Goal: Transaction & Acquisition: Purchase product/service

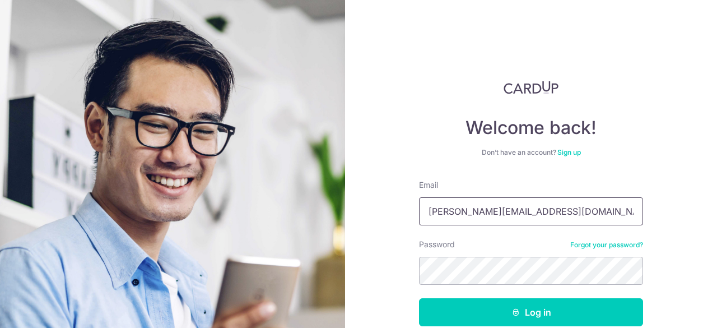
type input "andrea.chou2623@gmail.com"
click at [419, 298] on button "Log in" at bounding box center [531, 312] width 224 height 28
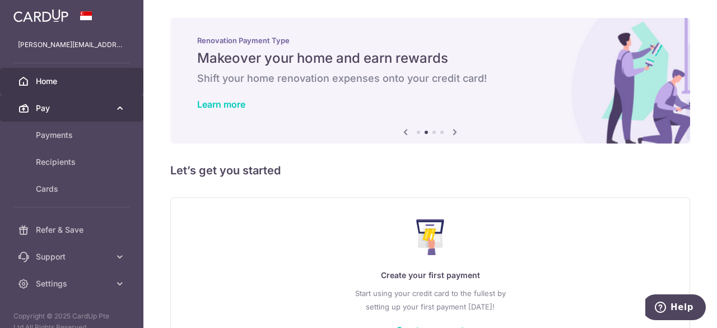
click at [83, 108] on span "Pay" at bounding box center [73, 107] width 74 height 11
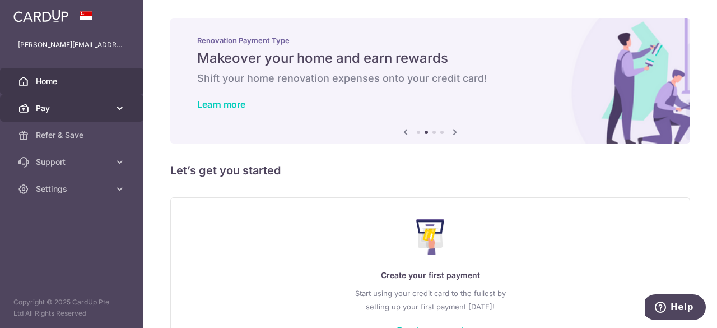
click at [83, 108] on span "Pay" at bounding box center [73, 107] width 74 height 11
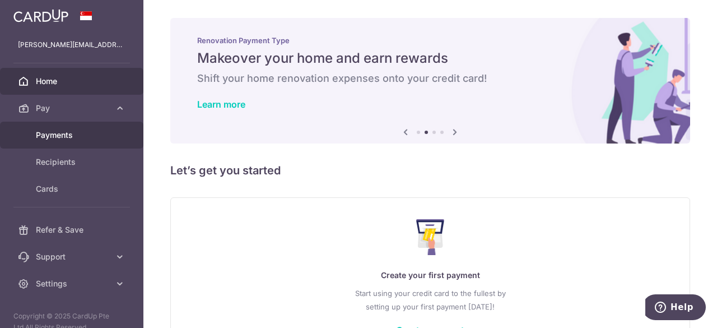
click at [73, 139] on span "Payments" at bounding box center [73, 134] width 74 height 11
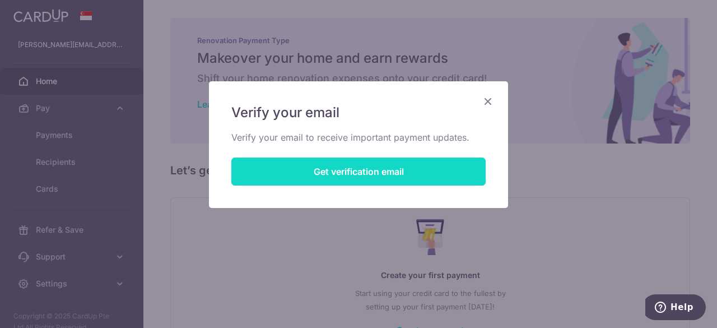
click at [268, 176] on button "Get verification email" at bounding box center [358, 171] width 254 height 28
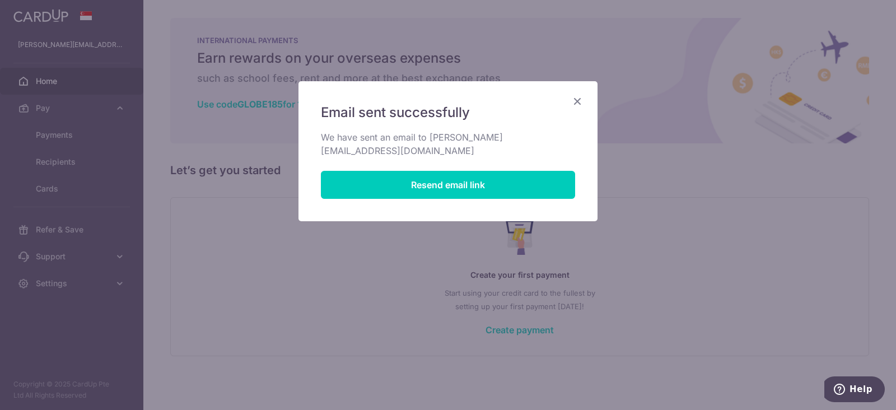
click at [581, 97] on icon "Close" at bounding box center [577, 101] width 13 height 14
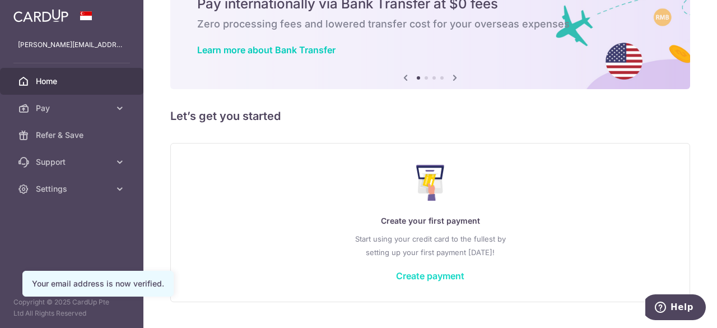
click at [420, 276] on link "Create payment" at bounding box center [430, 275] width 68 height 11
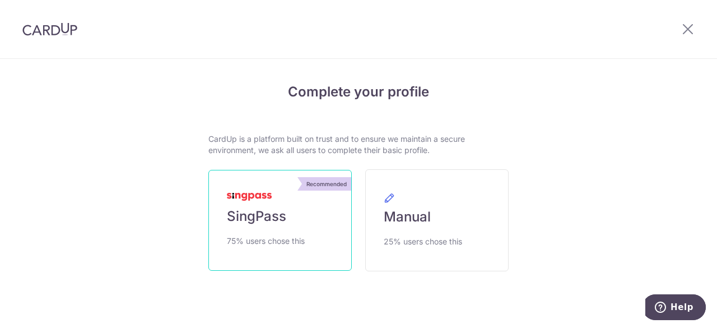
click at [334, 234] on link "Recommended SingPass 75% users chose this" at bounding box center [279, 220] width 143 height 101
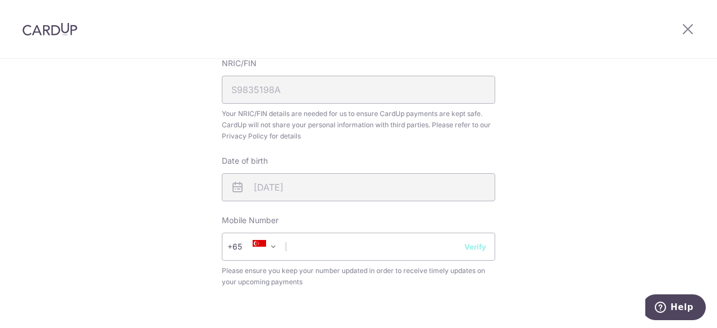
scroll to position [325, 0]
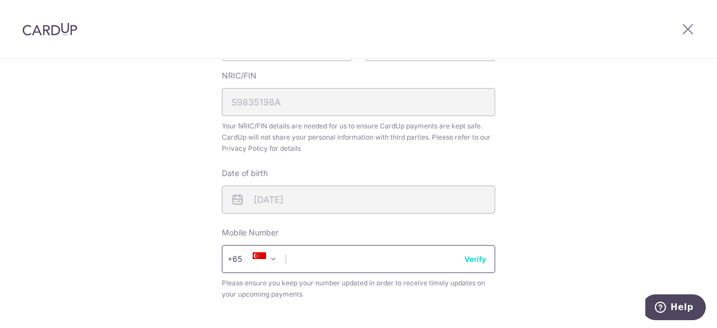
click at [336, 271] on input "text" at bounding box center [358, 259] width 273 height 28
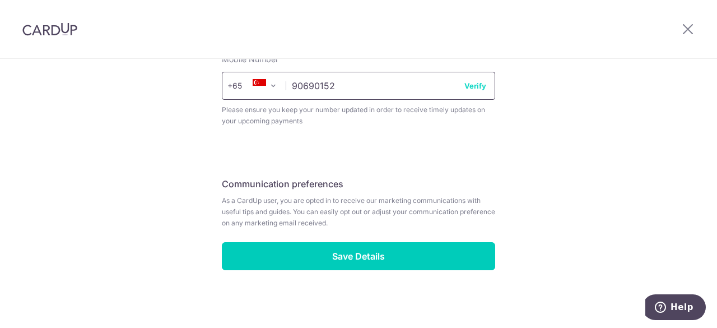
scroll to position [501, 0]
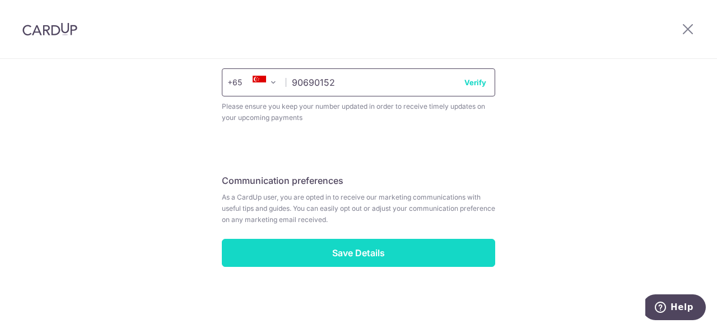
type input "90690152"
click at [333, 253] on input "Save Details" at bounding box center [358, 253] width 273 height 28
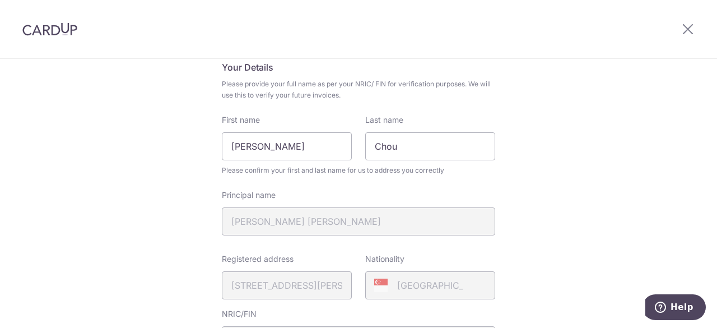
scroll to position [0, 0]
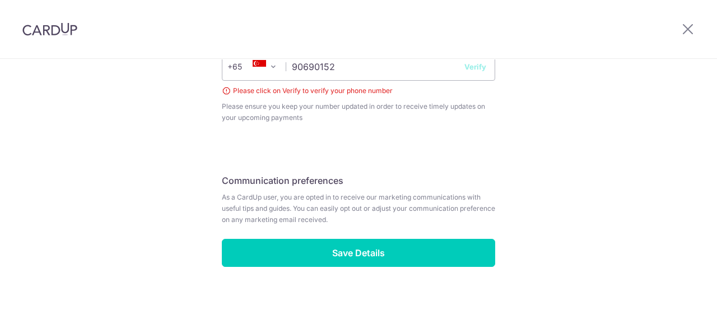
scroll to position [432, 0]
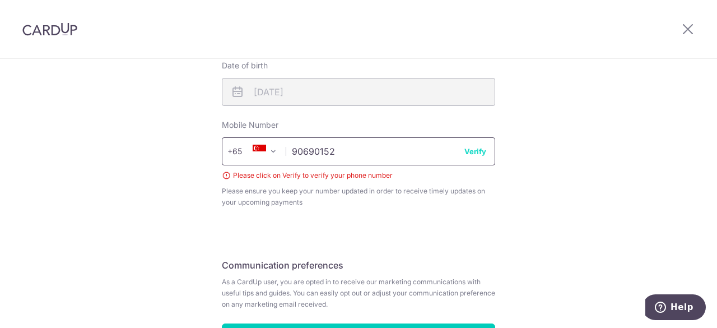
click at [469, 144] on input "90690152" at bounding box center [358, 151] width 273 height 28
click at [470, 151] on button "Verify" at bounding box center [475, 151] width 22 height 11
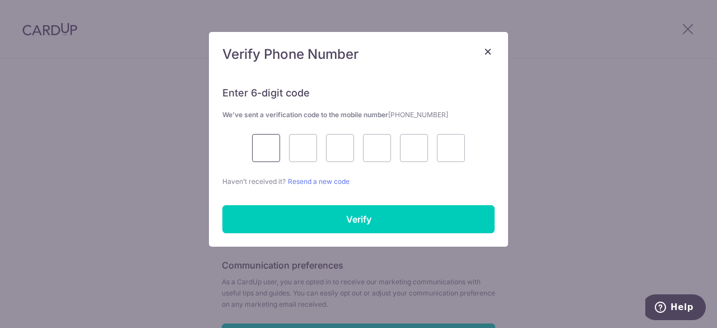
click at [267, 139] on input "text" at bounding box center [266, 148] width 28 height 28
type input "5"
type input "4"
type input "5"
type input "4"
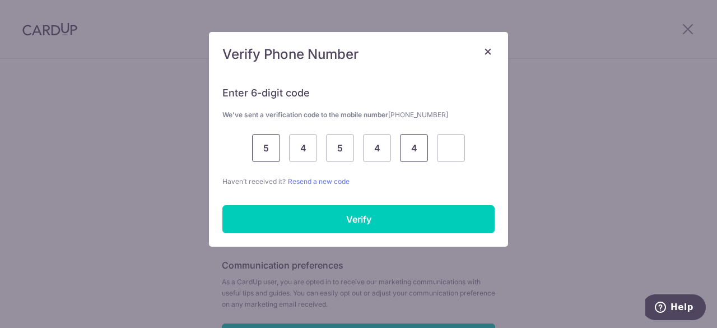
type input "4"
type input "1"
type input "2"
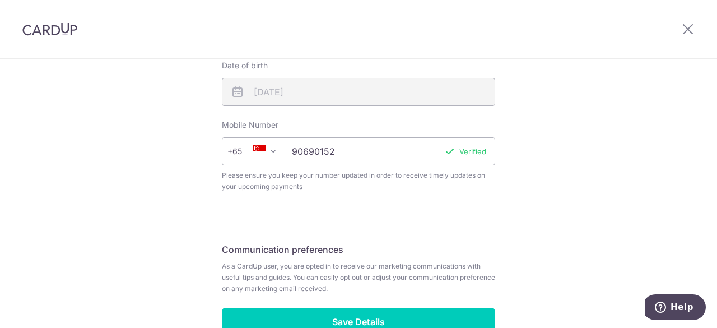
scroll to position [501, 0]
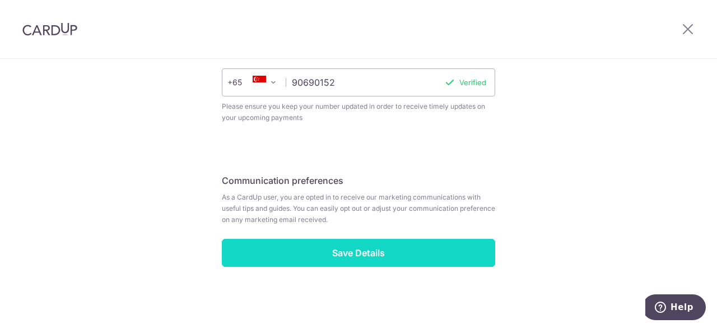
click at [341, 253] on input "Save Details" at bounding box center [358, 253] width 273 height 28
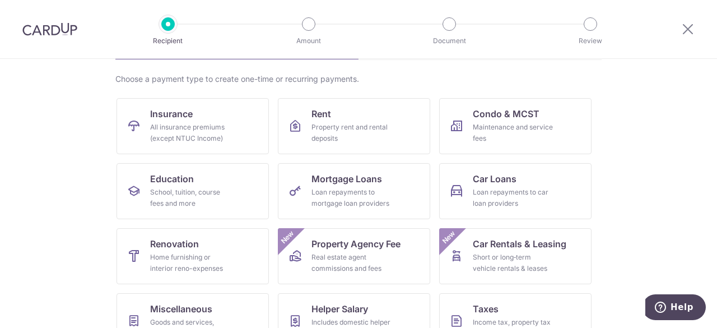
scroll to position [119, 0]
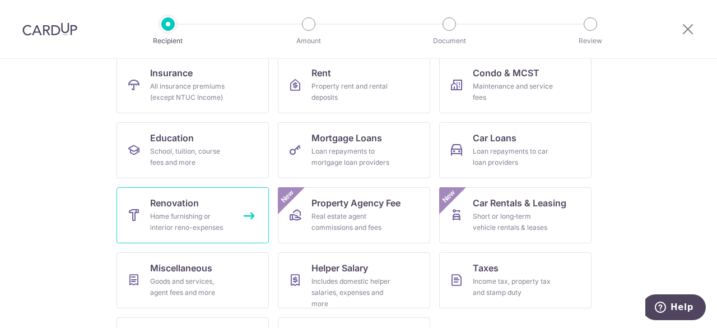
click at [209, 206] on link "Renovation Home furnishing or interior reno-expenses" at bounding box center [193, 215] width 152 height 56
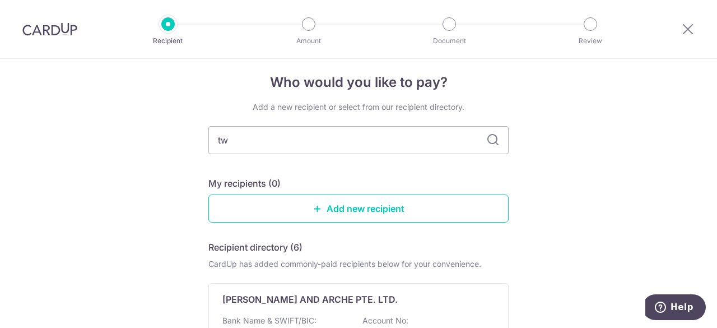
type input "two"
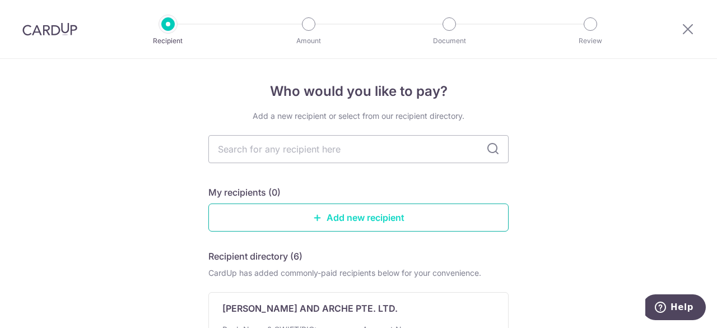
click at [408, 222] on link "Add new recipient" at bounding box center [358, 217] width 300 height 28
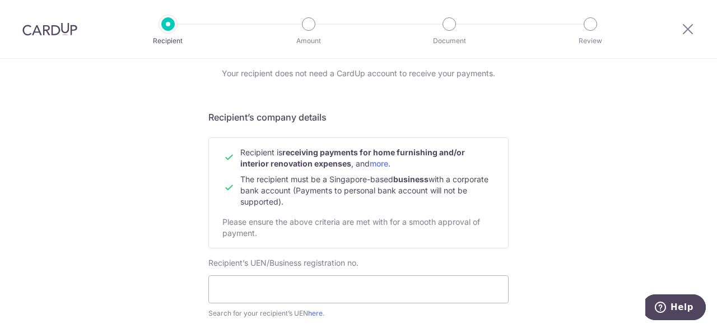
scroll to position [82, 0]
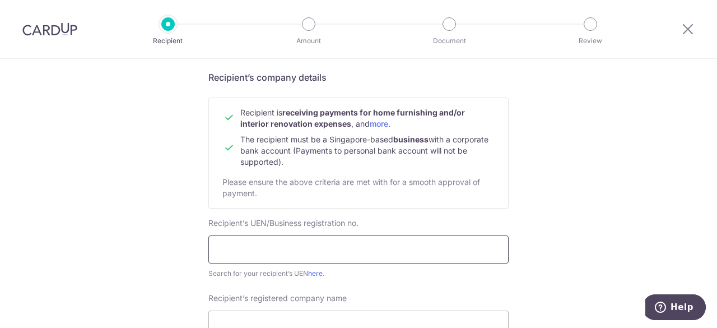
click at [347, 257] on input "text" at bounding box center [358, 249] width 300 height 28
paste input "202516583K"
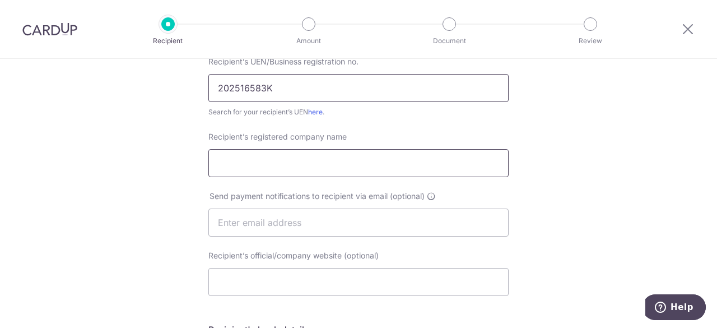
type input "202516583K"
click at [276, 160] on input "Recipient’s registered company name" at bounding box center [358, 163] width 300 height 28
paste input "TWOTHREE DESIGN AND BUILD PTE. LTD."
type input "TWOTHREE DESIGN AND BUILD PTE. LTD."
click at [297, 219] on input "text" at bounding box center [358, 222] width 300 height 28
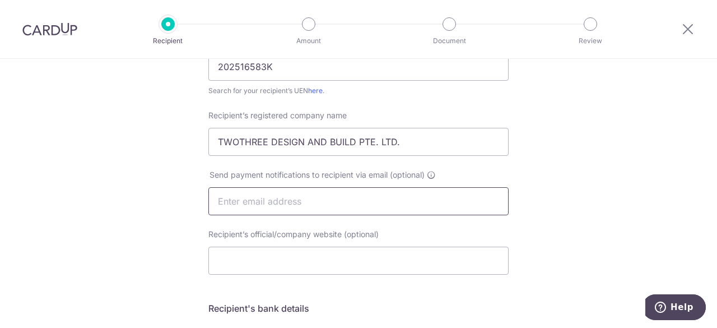
scroll to position [328, 0]
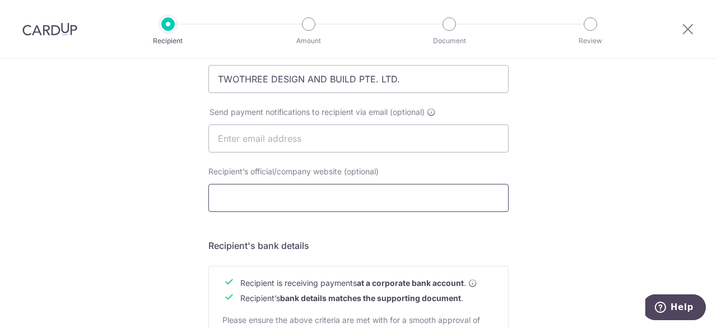
click at [318, 202] on input "Recipient’s official/company website (optional)" at bounding box center [358, 198] width 300 height 28
paste input "[URL][DOMAIN_NAME]"
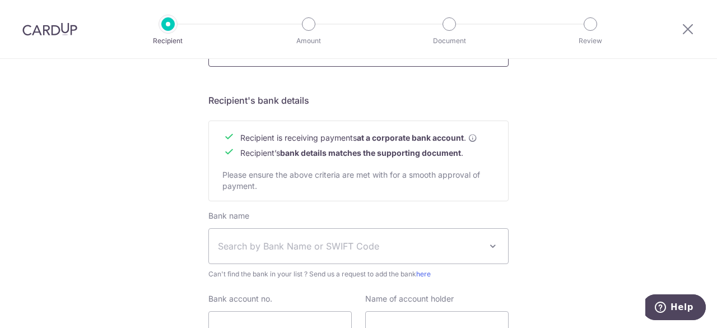
scroll to position [491, 0]
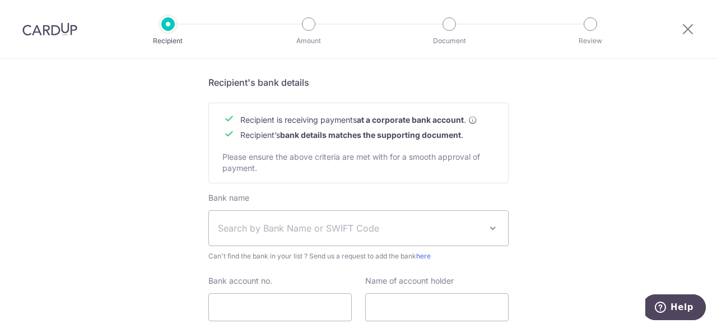
type input "[URL][DOMAIN_NAME]"
click at [397, 239] on span "Search by Bank Name or SWIFT Code" at bounding box center [358, 228] width 299 height 35
click at [316, 221] on span "Search by Bank Name or SWIFT Code" at bounding box center [358, 228] width 299 height 35
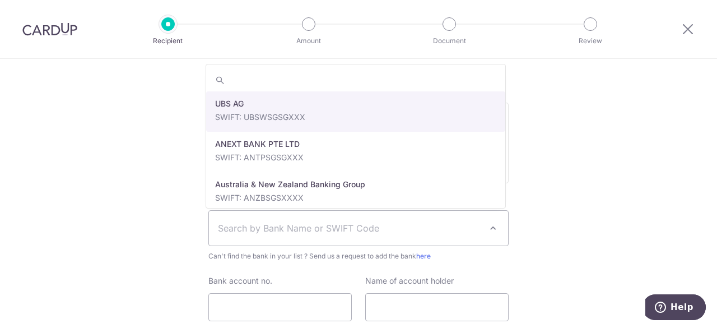
click at [316, 221] on span "Search by Bank Name or SWIFT Code" at bounding box center [358, 228] width 299 height 35
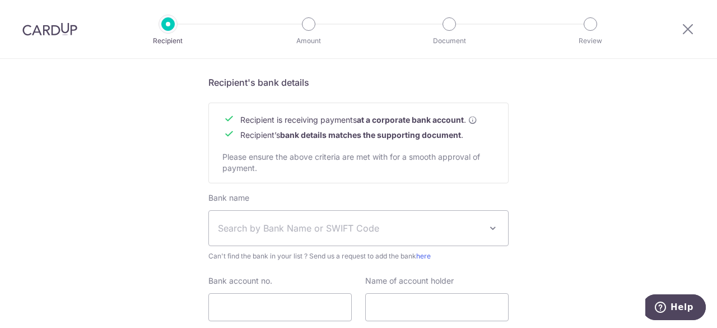
click at [316, 221] on span "Search by Bank Name or SWIFT Code" at bounding box center [358, 228] width 299 height 35
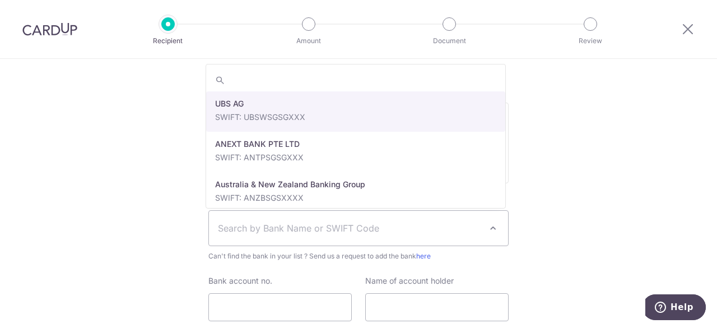
click at [316, 221] on span "Search by Bank Name or SWIFT Code" at bounding box center [358, 228] width 299 height 35
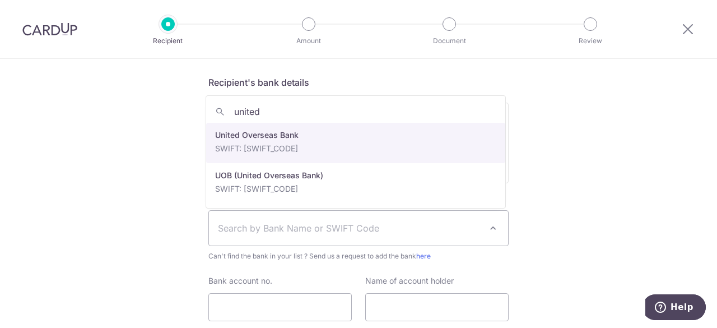
type input "united"
select select "23668"
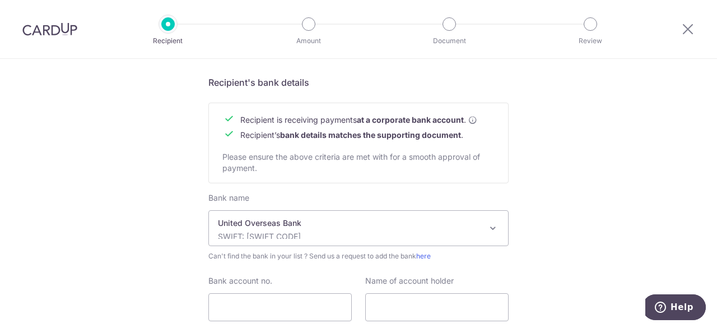
scroll to position [573, 0]
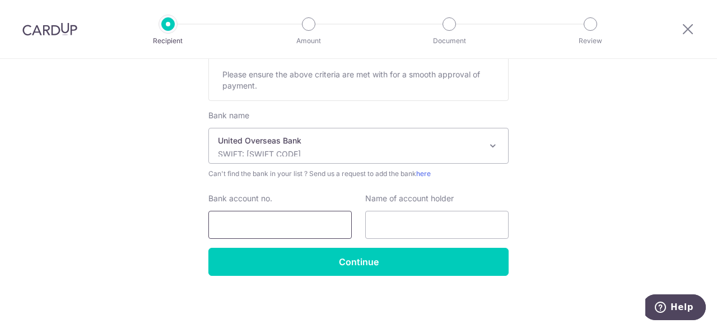
click at [304, 226] on input "Bank account no." at bounding box center [279, 225] width 143 height 28
paste input "7673002009"
type input "7673002009"
click at [395, 220] on input "text" at bounding box center [436, 225] width 143 height 28
paste input "TWOTHREE DESIGN AND BUILD PTE. LTD"
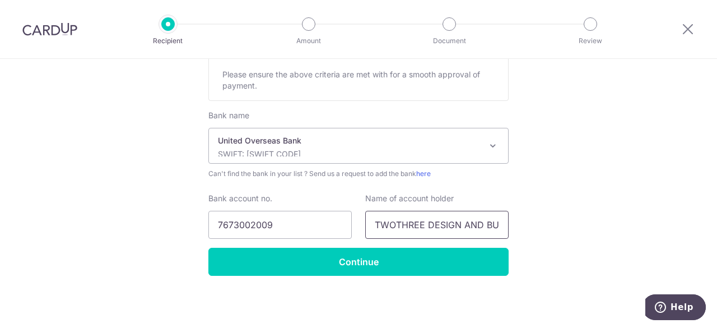
scroll to position [0, 53]
type input "TWOTHREE DESIGN AND BUILD PTE. LTD"
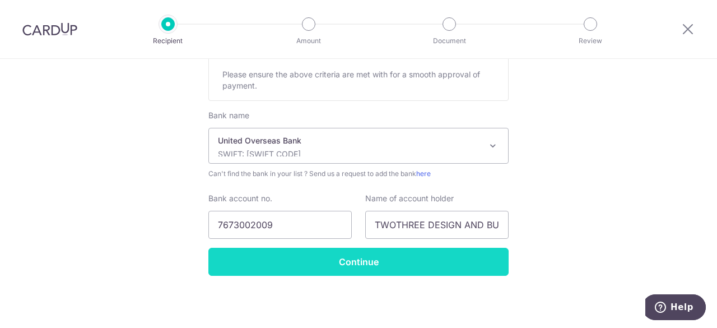
click at [338, 256] on input "Continue" at bounding box center [358, 262] width 300 height 28
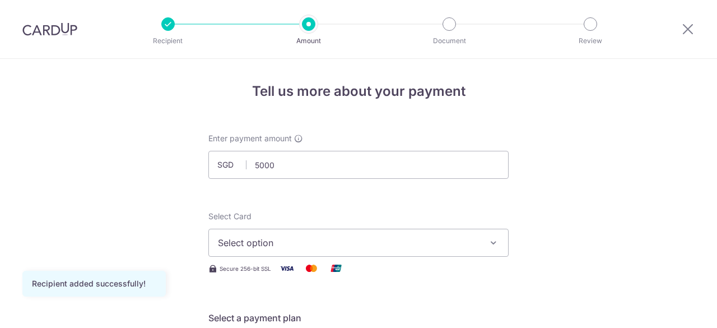
click at [303, 243] on span "Select option" at bounding box center [348, 242] width 261 height 13
type input "5,000.00"
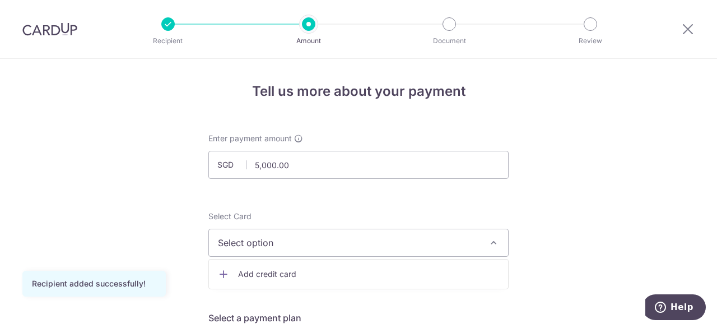
click at [297, 287] on ul "Add credit card" at bounding box center [358, 274] width 300 height 30
click at [264, 229] on button "Select option" at bounding box center [358, 243] width 300 height 28
click at [267, 268] on span "Add credit card" at bounding box center [368, 273] width 261 height 11
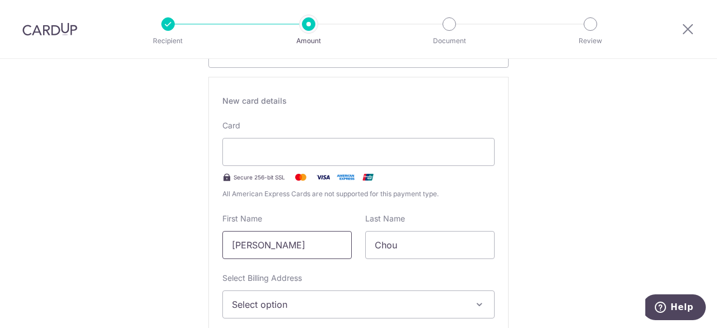
scroll to position [255, 0]
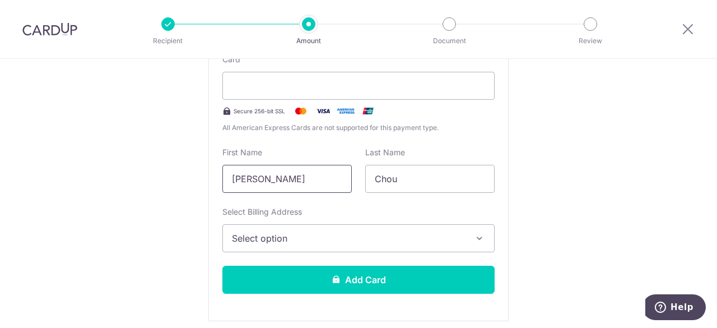
drag, startPoint x: 305, startPoint y: 188, endPoint x: 186, endPoint y: 189, distance: 119.3
click at [290, 180] on input "Andrea" at bounding box center [286, 179] width 129 height 28
type input "Andrea Lin"
click at [399, 176] on input "Chou" at bounding box center [429, 179] width 129 height 28
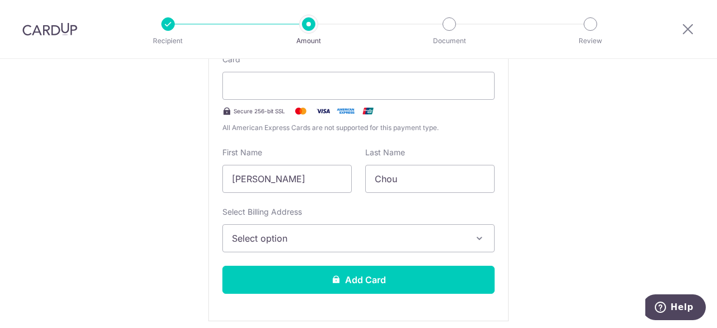
click at [413, 242] on span "Select option" at bounding box center [348, 237] width 233 height 13
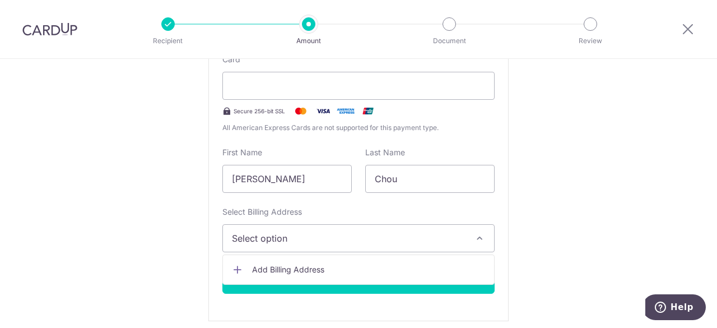
click at [316, 272] on span "Add Billing Address" at bounding box center [368, 269] width 233 height 11
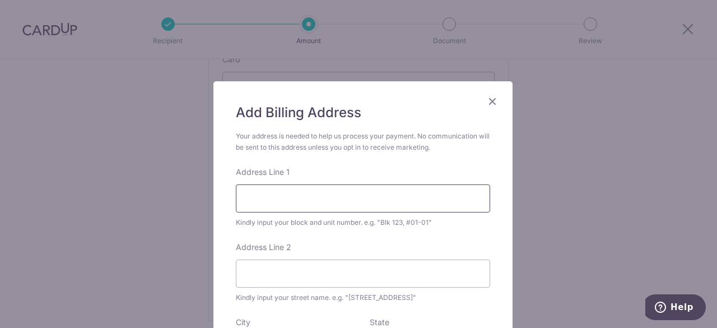
click at [320, 190] on input "Address Line 1" at bounding box center [363, 198] width 254 height 28
type input "152"
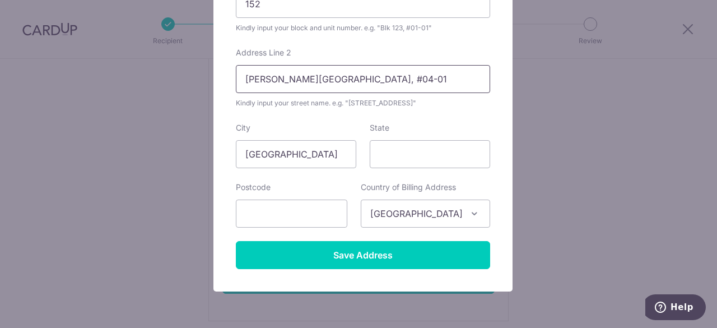
scroll to position [195, 0]
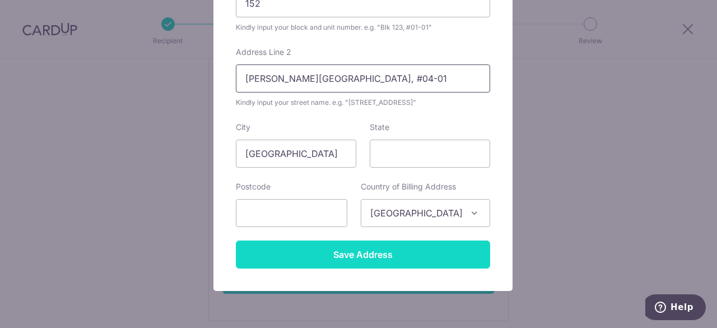
type input "Haig Road, #04-01"
click at [356, 243] on input "Save Address" at bounding box center [363, 254] width 254 height 28
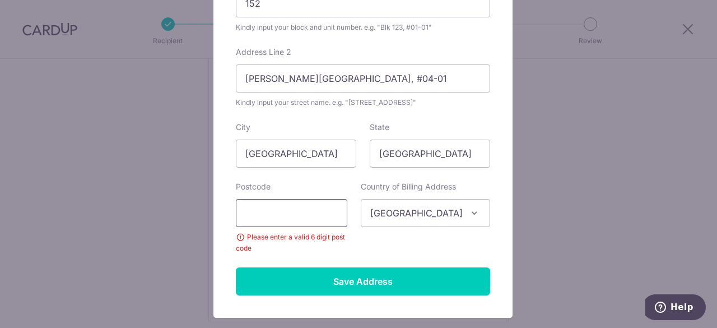
click at [269, 217] on input "text" at bounding box center [291, 213] width 111 height 28
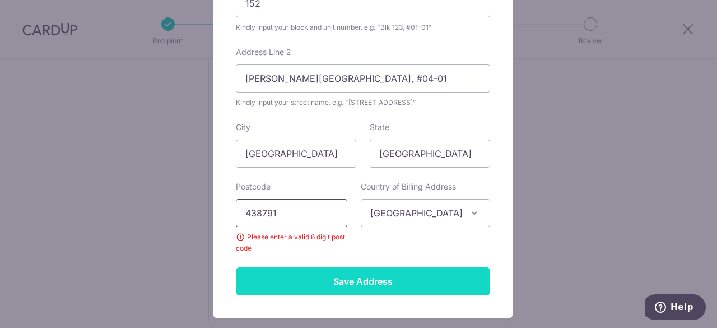
type input "438791"
click at [300, 267] on input "Save Address" at bounding box center [363, 281] width 254 height 28
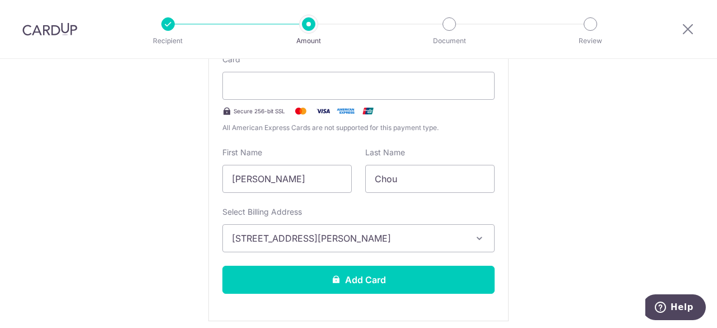
scroll to position [398, 0]
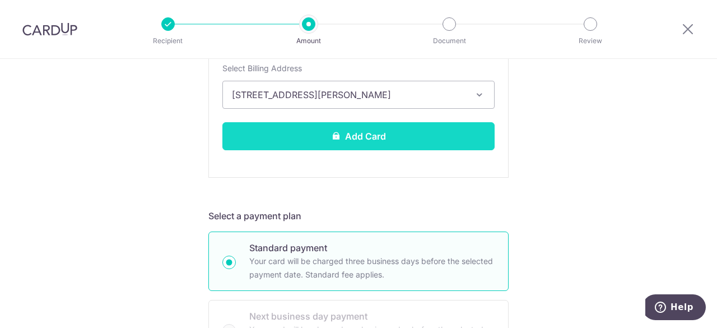
click at [316, 129] on button "Add Card" at bounding box center [358, 136] width 272 height 28
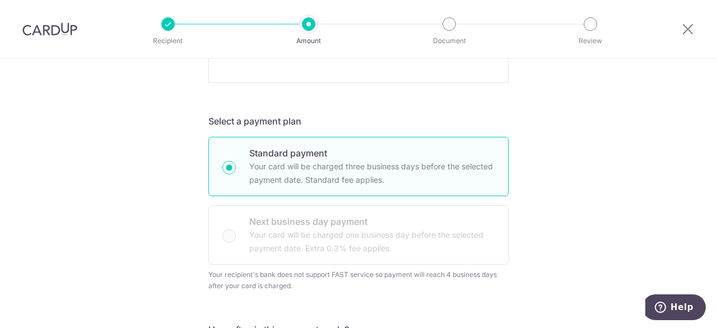
scroll to position [494, 0]
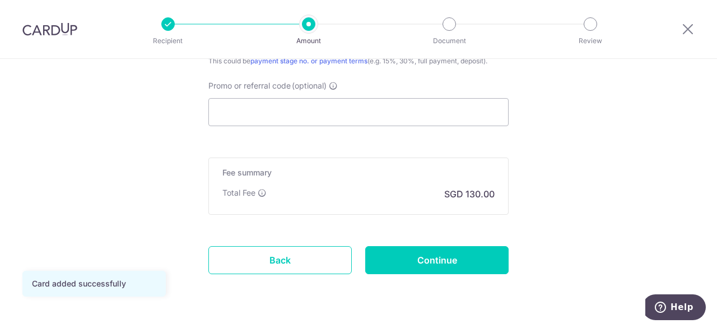
scroll to position [844, 0]
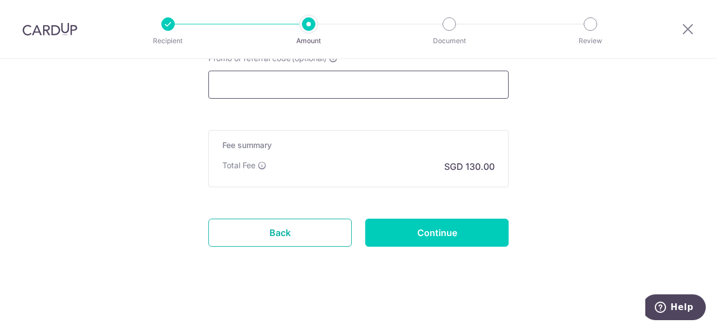
click at [324, 234] on link "Back" at bounding box center [279, 232] width 143 height 28
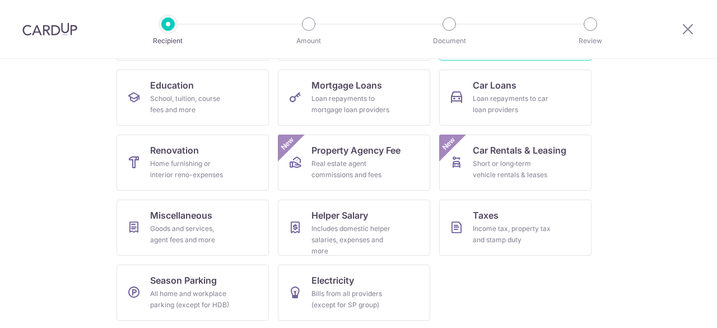
scroll to position [173, 0]
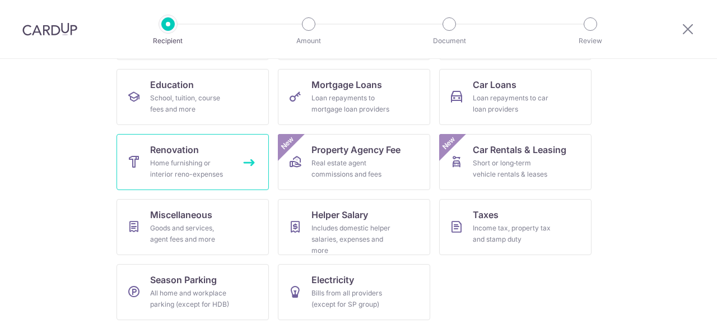
click at [184, 154] on span "Renovation" at bounding box center [174, 149] width 49 height 13
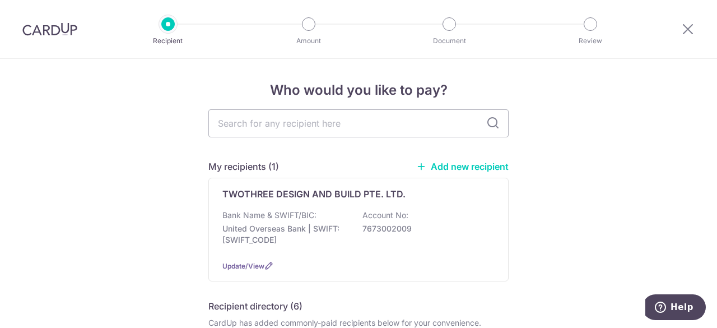
scroll to position [2, 0]
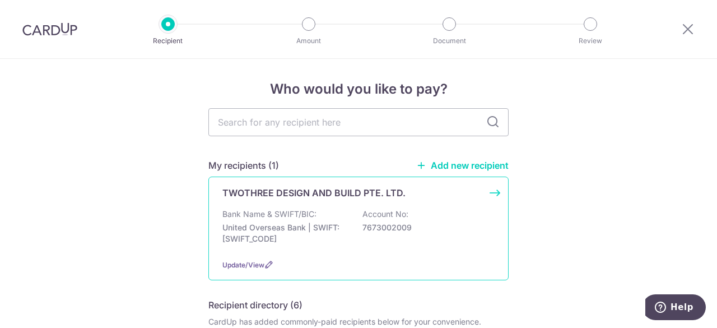
click at [399, 229] on p "7673002009" at bounding box center [424, 227] width 125 height 11
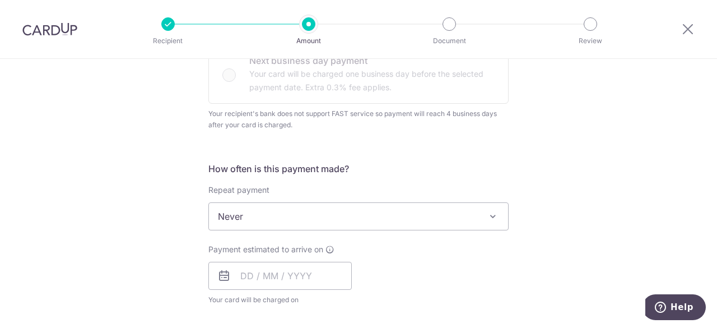
scroll to position [426, 0]
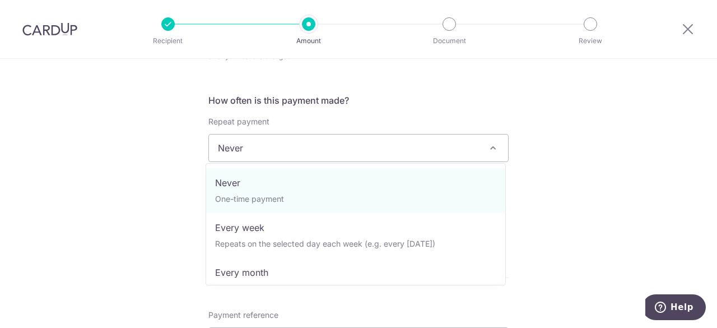
click at [423, 151] on span "Never" at bounding box center [358, 147] width 299 height 27
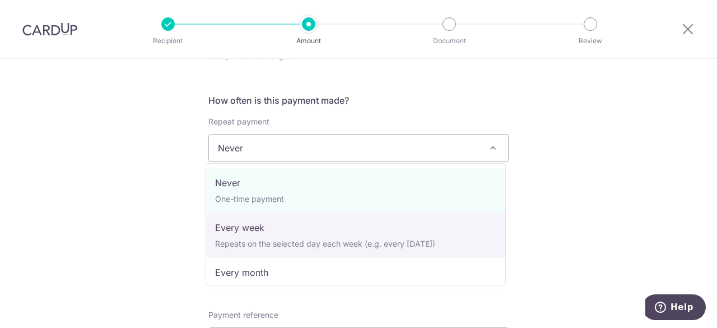
click at [577, 174] on div "Tell us more about your payment Enter payment amount SGD Select Card Select opt…" at bounding box center [358, 190] width 717 height 1115
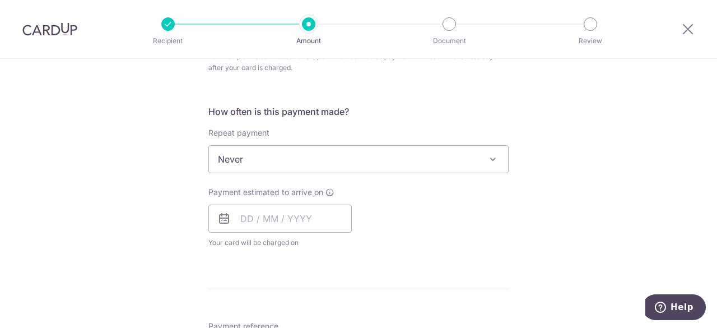
scroll to position [414, 0]
click at [332, 211] on input "text" at bounding box center [279, 218] width 143 height 28
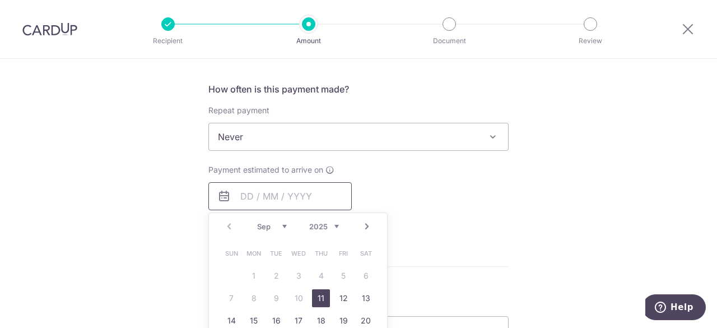
scroll to position [513, 0]
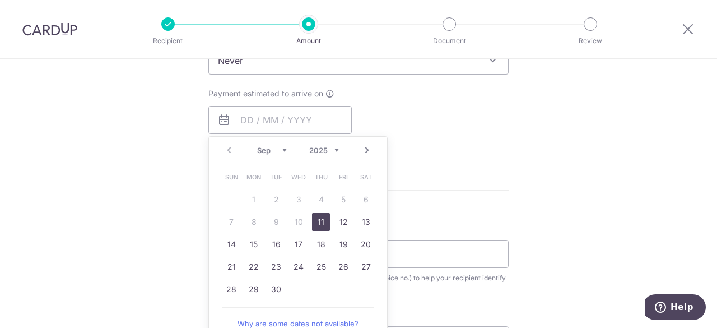
click at [318, 217] on link "11" at bounding box center [321, 222] width 18 height 18
type input "11/09/2025"
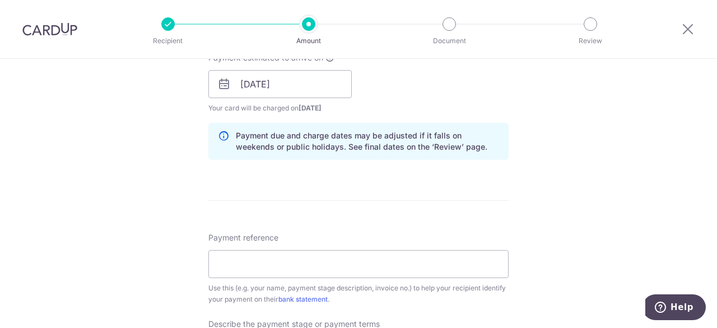
scroll to position [662, 0]
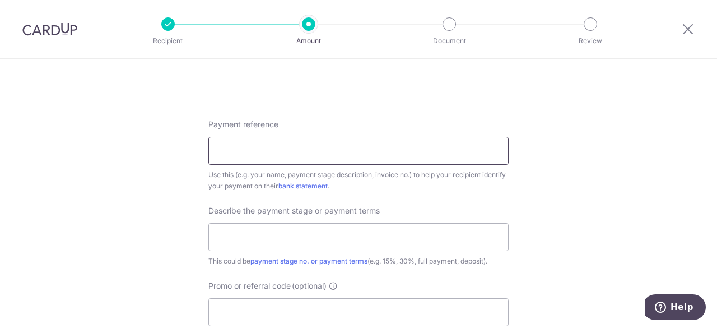
click at [421, 159] on input "Payment reference" at bounding box center [358, 151] width 300 height 28
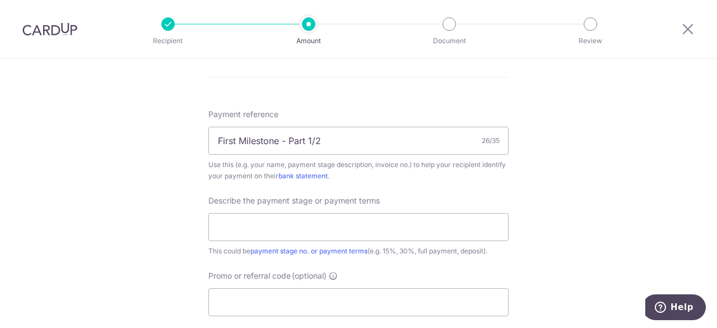
scroll to position [673, 0]
click at [441, 224] on input "text" at bounding box center [358, 226] width 300 height 28
click at [343, 136] on input "First Milestone - Part 1/2" at bounding box center [358, 139] width 300 height 28
type input "First Milestone - Part 5k/6.15k"
click at [386, 226] on input "text" at bounding box center [358, 226] width 300 height 28
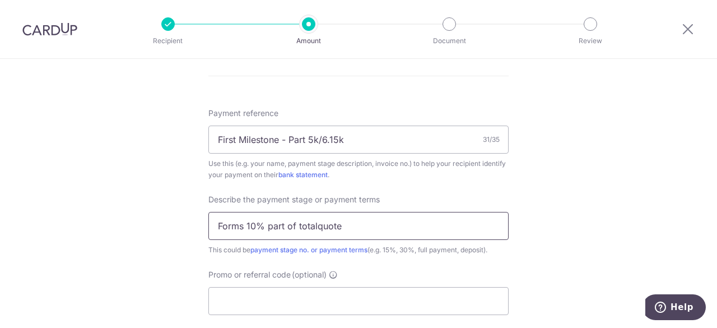
type input "Forms 10% part of total quote"
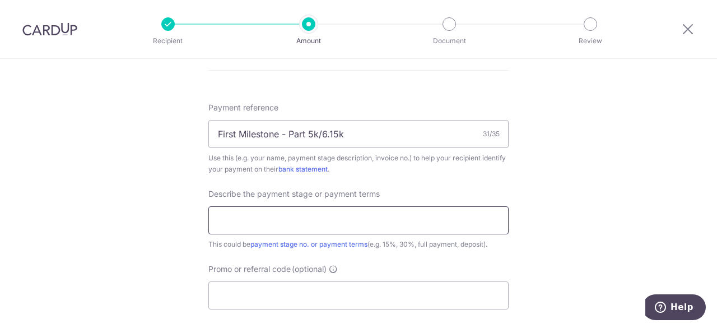
scroll to position [679, 0]
type input "f"
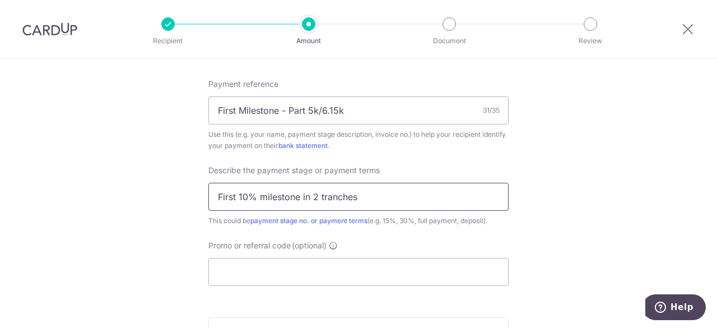
scroll to position [703, 0]
type input "First 10% milestone in 2 tranches"
click at [392, 265] on input "Promo or referral code (optional)" at bounding box center [358, 271] width 300 height 28
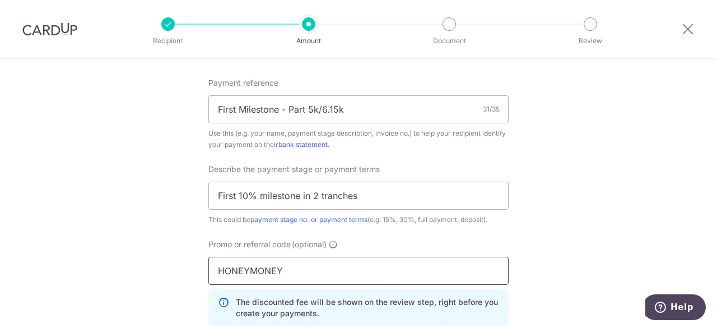
type input "HONEYMONEY"
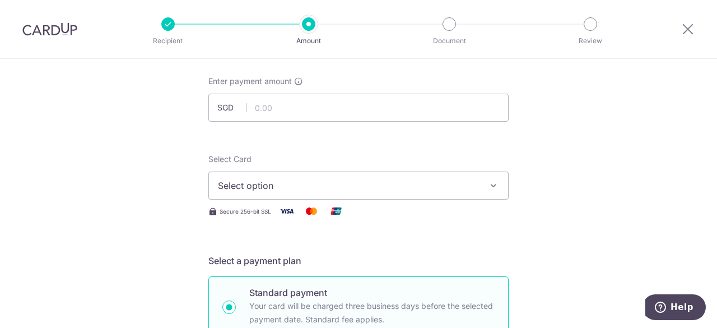
scroll to position [0, 0]
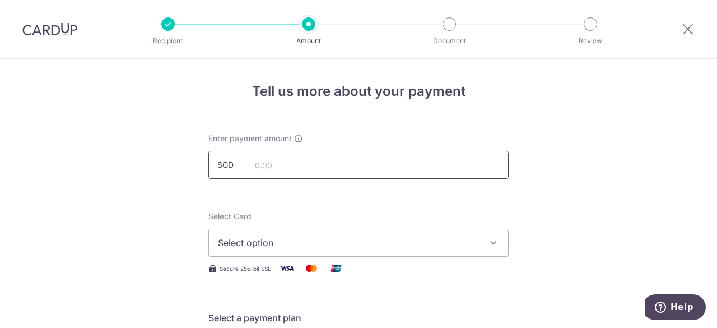
click at [353, 161] on input "text" at bounding box center [358, 165] width 300 height 28
click at [353, 161] on input "5000" at bounding box center [358, 165] width 300 height 28
type input "5,000.00"
click at [365, 223] on div "Select Card Select option Add credit card Your Cards **** 4079" at bounding box center [358, 234] width 300 height 46
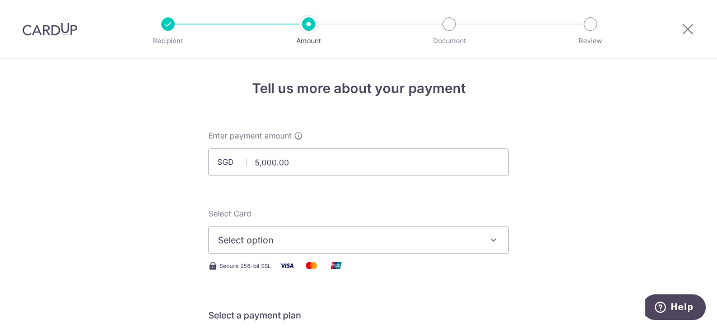
drag, startPoint x: 365, startPoint y: 223, endPoint x: 313, endPoint y: 225, distance: 52.7
click at [313, 225] on div "Select Card Select option Add credit card Your Cards **** 4079" at bounding box center [358, 231] width 300 height 46
click at [310, 244] on span "Select option" at bounding box center [348, 239] width 261 height 13
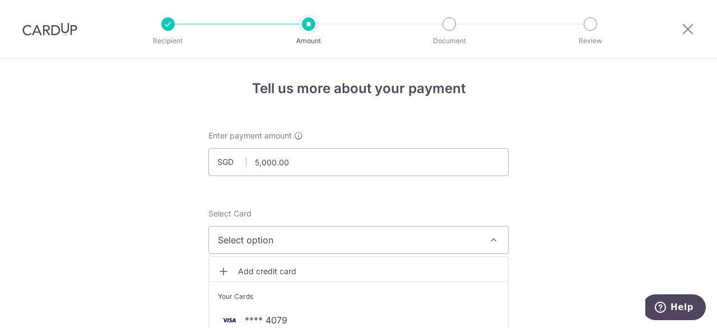
click at [311, 269] on span "Add credit card" at bounding box center [368, 270] width 261 height 11
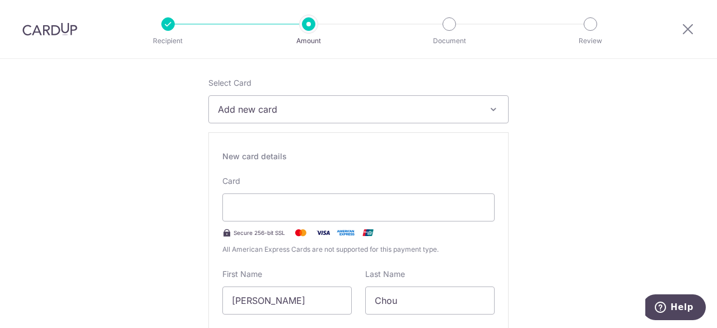
scroll to position [133, 0]
click at [332, 116] on span "Add new card" at bounding box center [348, 109] width 261 height 13
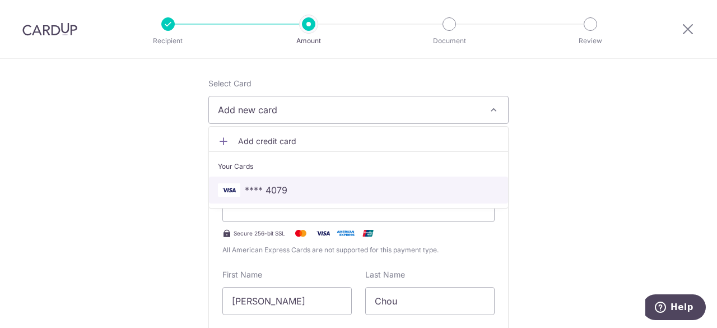
click at [342, 190] on span "**** 4079" at bounding box center [358, 189] width 281 height 13
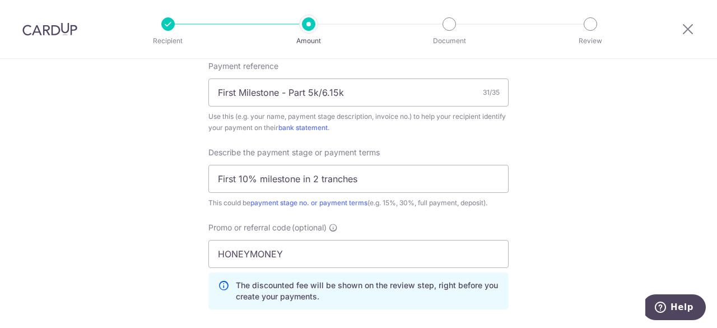
scroll to position [751, 0]
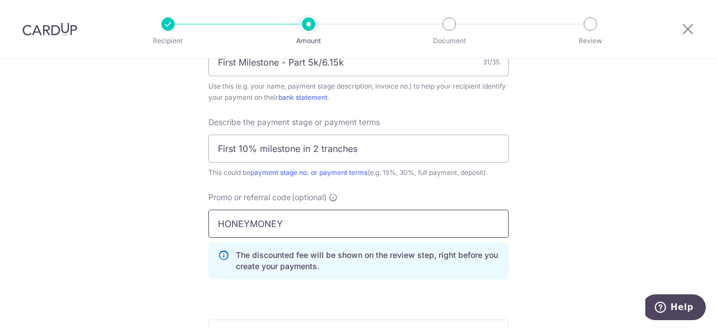
click at [371, 217] on input "HONEYMONEY" at bounding box center [358, 223] width 300 height 28
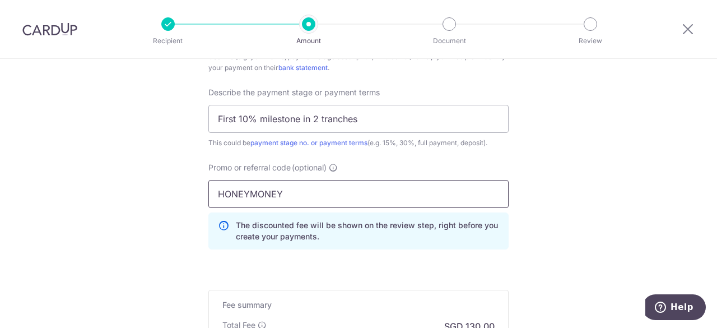
scroll to position [893, 0]
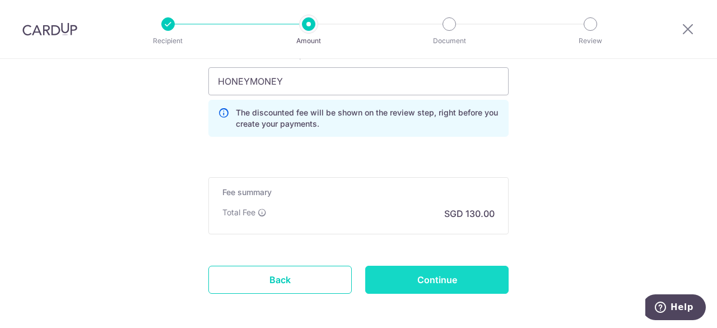
click at [413, 267] on input "Continue" at bounding box center [436, 279] width 143 height 28
type input "Create Schedule"
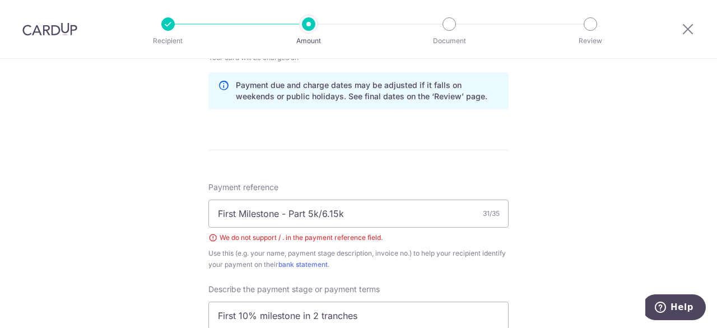
scroll to position [599, 0]
click at [316, 211] on input "First Milestone - Part 5k/6.15k" at bounding box center [358, 214] width 300 height 28
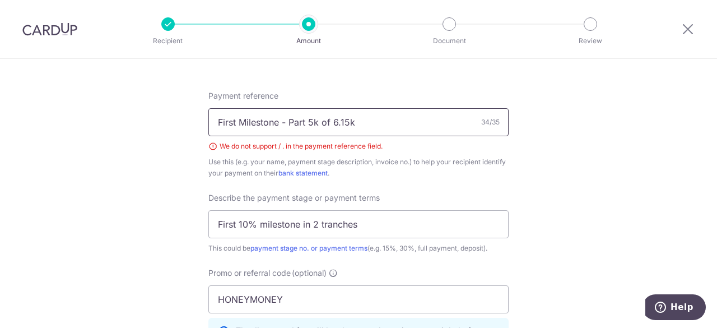
scroll to position [955, 0]
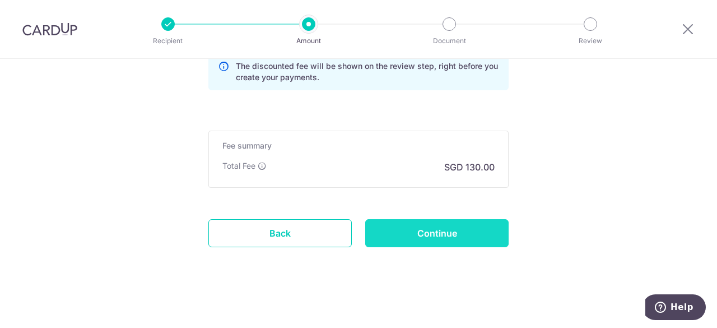
type input "First Milestone - Part 5k of 6.15k"
click at [395, 221] on input "Continue" at bounding box center [436, 233] width 143 height 28
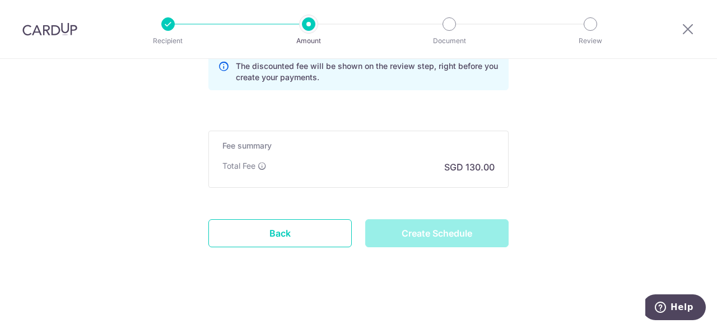
type input "Create Schedule"
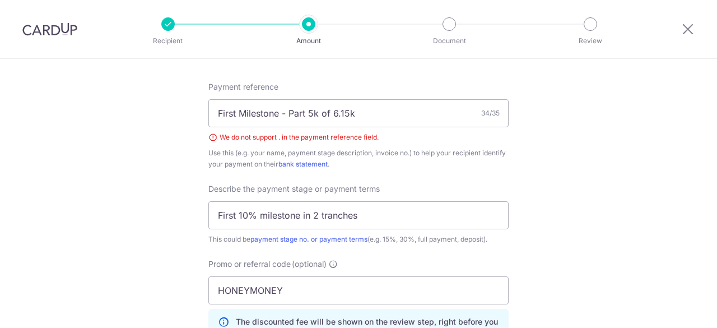
scroll to position [655, 0]
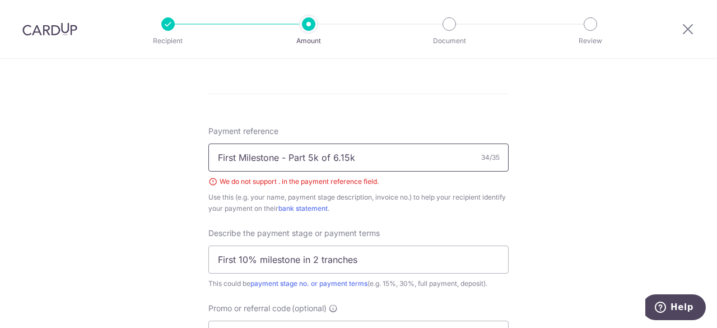
click at [287, 158] on input "First Milestone - Part 5k of 6.15k" at bounding box center [358, 157] width 300 height 28
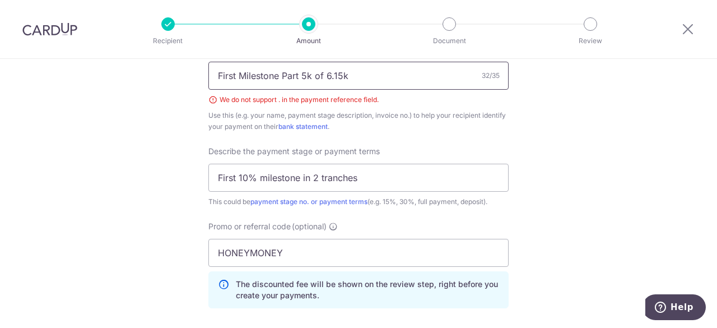
scroll to position [955, 0]
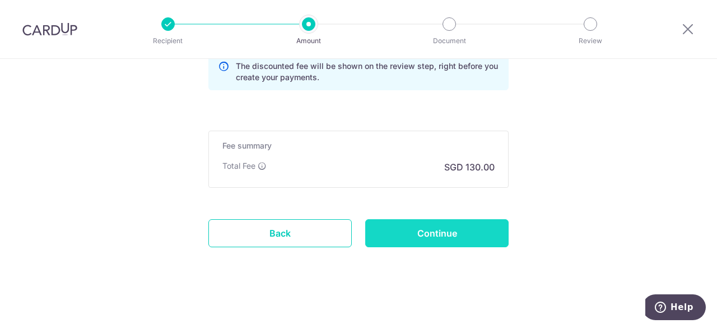
type input "First Milestone Part 5k of 6.15k"
click at [384, 225] on input "Continue" at bounding box center [436, 233] width 143 height 28
type input "Create Schedule"
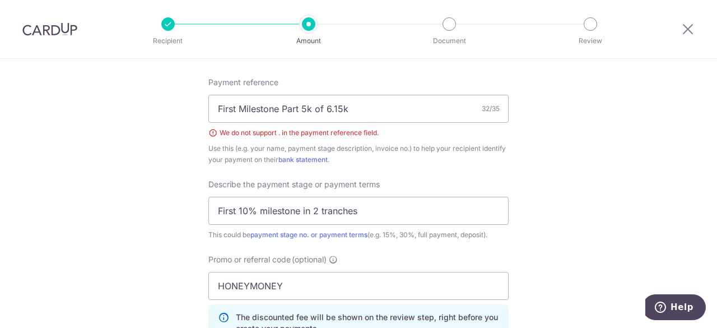
scroll to position [669, 0]
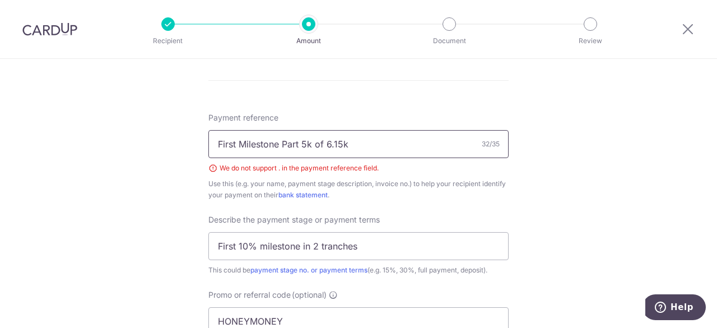
drag, startPoint x: 334, startPoint y: 142, endPoint x: 383, endPoint y: 162, distance: 52.5
click at [383, 162] on div "Payment reference First Milestone Part 5k of 6.15k 32/35 We do not support . in…" at bounding box center [358, 156] width 300 height 88
type input "First Milestone Part 5000 of 6150"
click at [530, 205] on div "Tell us more about your payment Enter payment amount SGD 5,000.00 5000.00 Selec…" at bounding box center [358, 3] width 717 height 1227
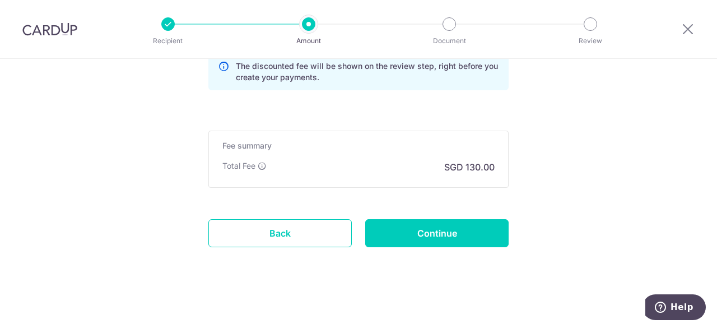
scroll to position [955, 0]
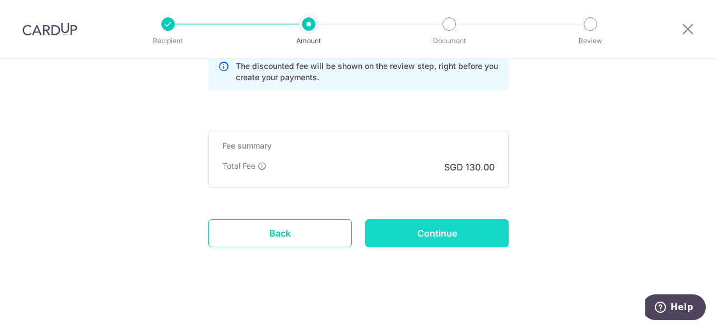
click at [432, 234] on input "Continue" at bounding box center [436, 233] width 143 height 28
type input "Create Schedule"
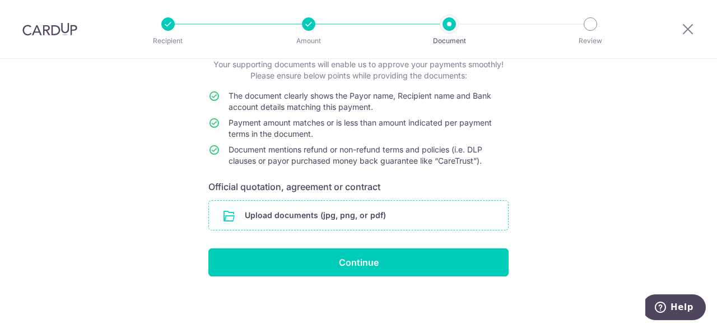
click at [382, 217] on input "file" at bounding box center [358, 215] width 299 height 29
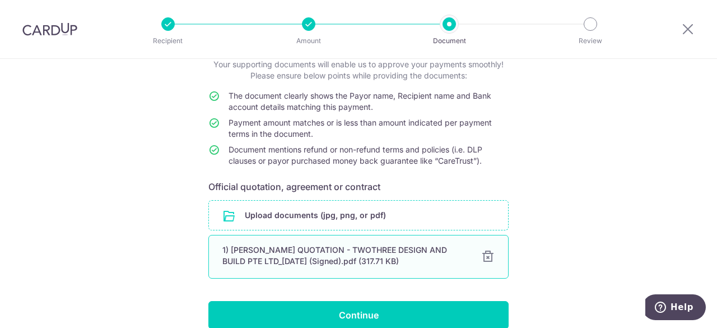
scroll to position [106, 0]
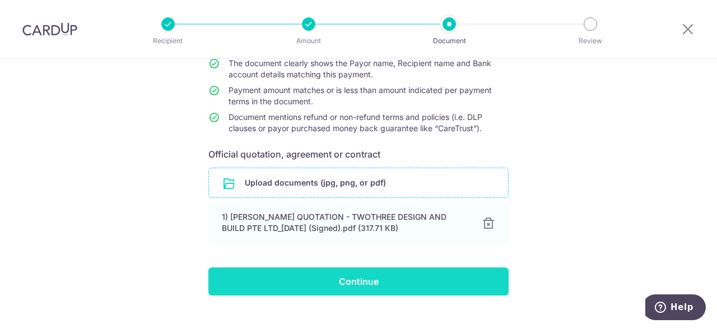
click at [396, 274] on input "Continue" at bounding box center [358, 281] width 300 height 28
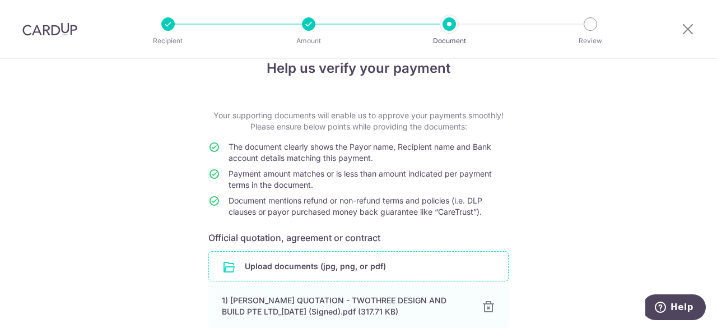
scroll to position [24, 0]
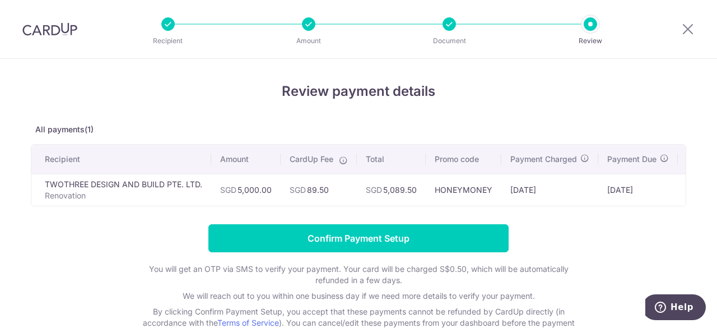
click at [612, 193] on td "[DATE]" at bounding box center [638, 190] width 80 height 32
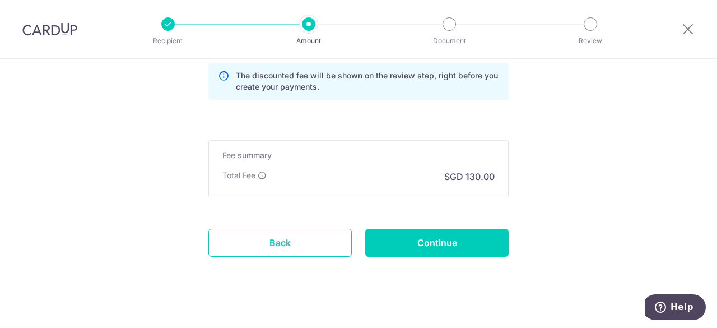
scroll to position [939, 0]
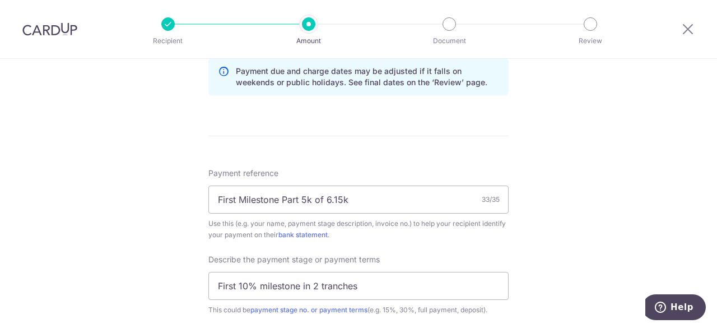
scroll to position [613, 0]
click at [330, 196] on input "First Milestone Part 5k of 6.15k" at bounding box center [358, 199] width 300 height 28
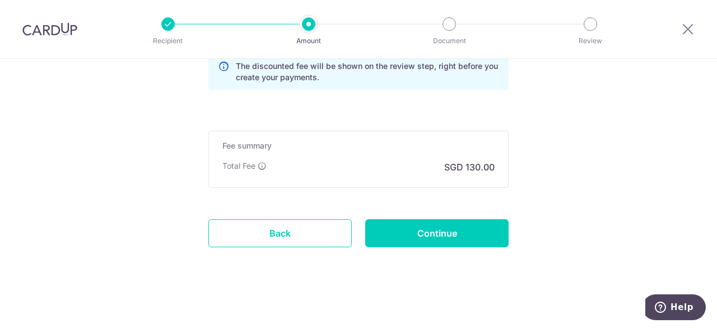
scroll to position [939, 0]
click at [311, 237] on link "Back" at bounding box center [279, 234] width 143 height 28
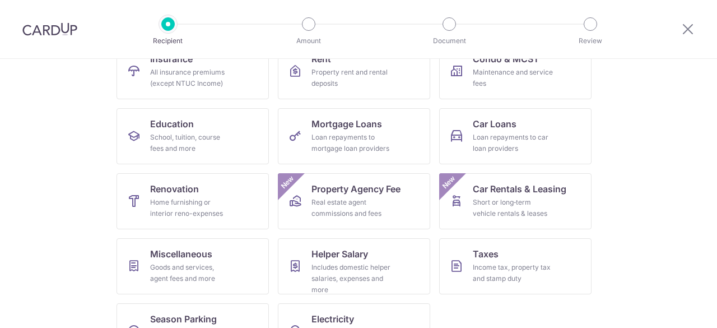
scroll to position [134, 0]
click at [215, 217] on div "Home furnishing or interior reno-expenses" at bounding box center [190, 207] width 81 height 22
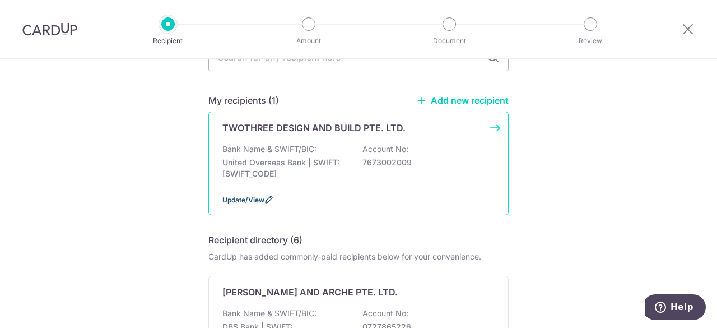
click at [253, 196] on span "Update/View" at bounding box center [243, 199] width 42 height 8
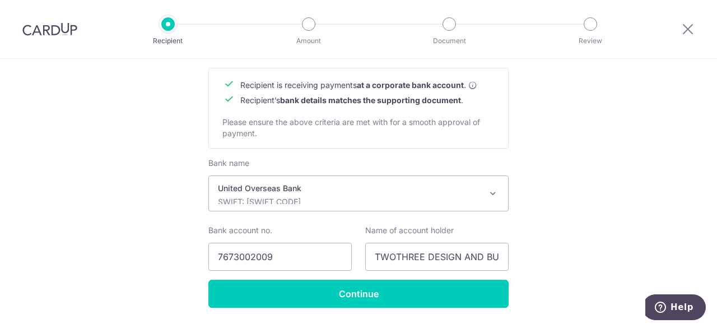
scroll to position [526, 0]
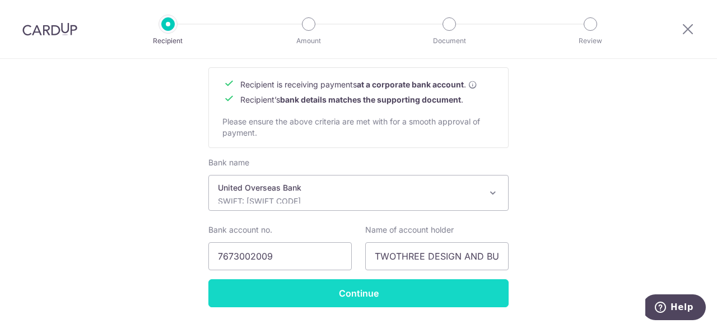
click at [350, 283] on input "Continue" at bounding box center [358, 293] width 300 height 28
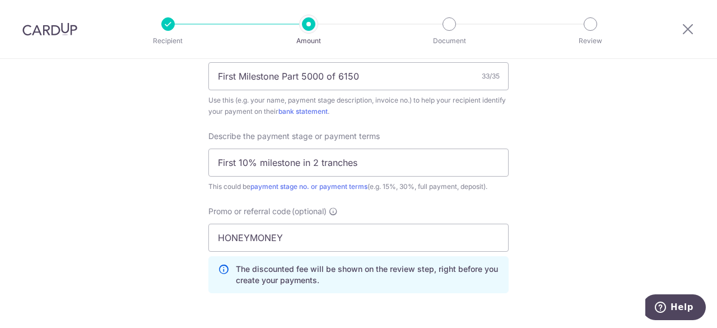
scroll to position [939, 0]
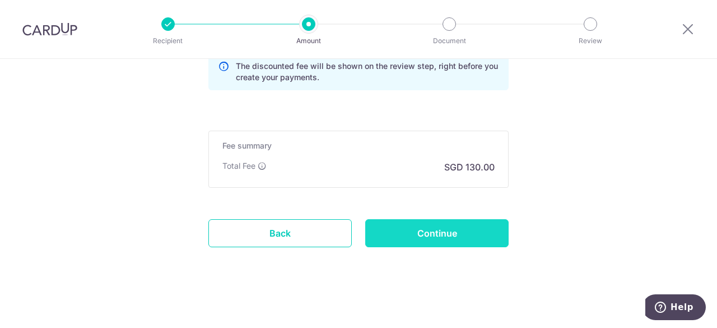
click at [451, 229] on input "Continue" at bounding box center [436, 233] width 143 height 28
type input "Update Schedule"
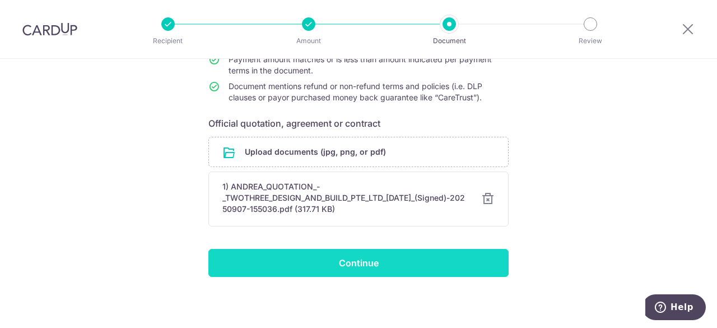
click at [425, 264] on input "Continue" at bounding box center [358, 263] width 300 height 28
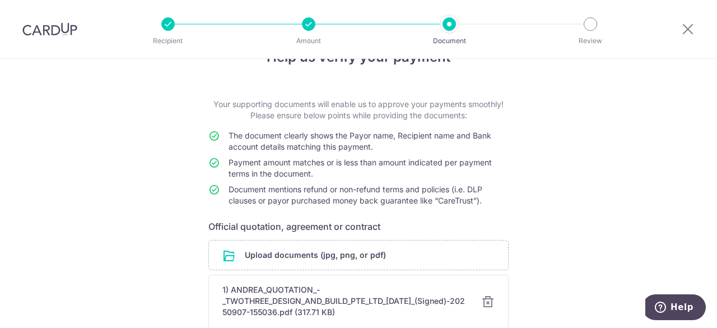
scroll to position [35, 0]
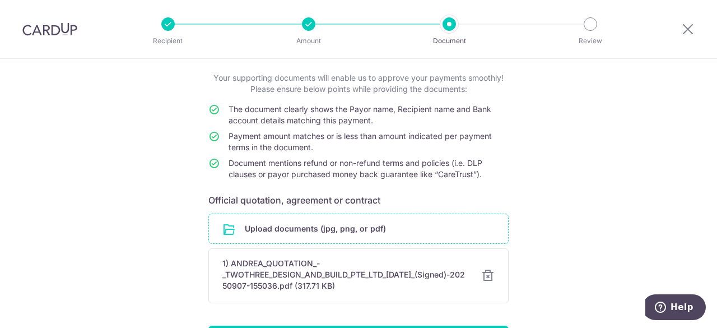
scroll to position [137, 0]
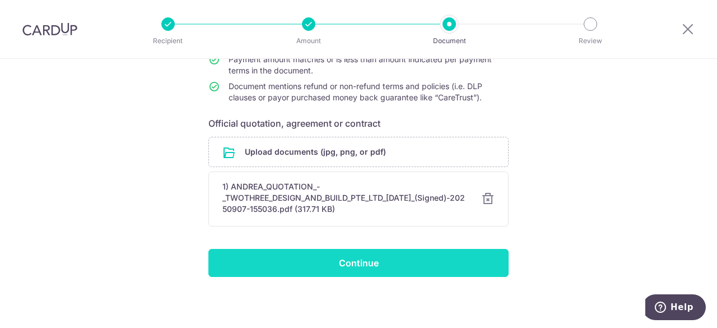
click at [418, 259] on input "Continue" at bounding box center [358, 263] width 300 height 28
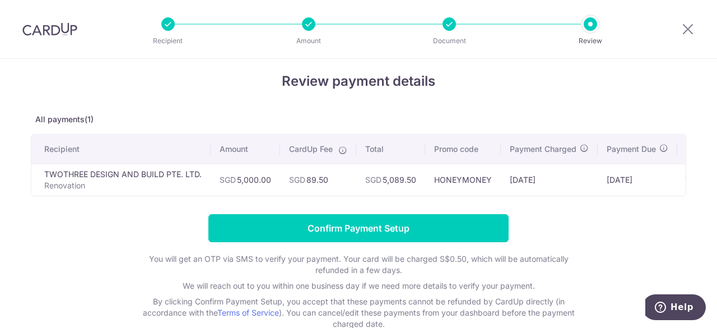
scroll to position [82, 0]
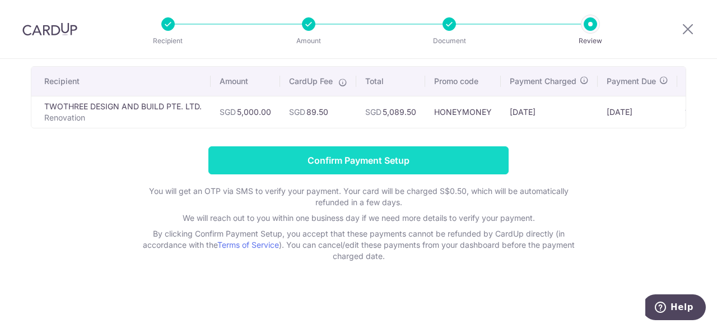
click at [462, 165] on input "Confirm Payment Setup" at bounding box center [358, 160] width 300 height 28
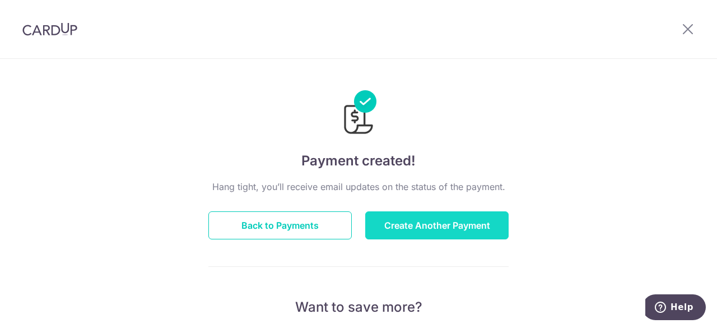
click at [406, 235] on button "Create Another Payment" at bounding box center [436, 225] width 143 height 28
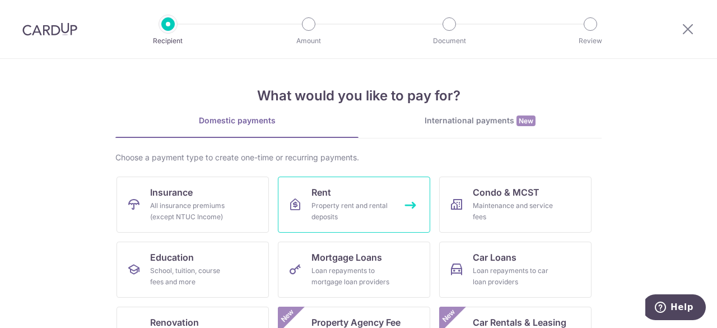
scroll to position [108, 0]
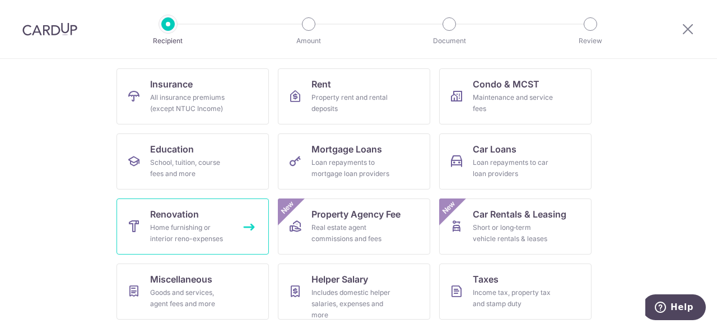
click at [174, 220] on link "Renovation Home furnishing or interior reno-expenses" at bounding box center [193, 226] width 152 height 56
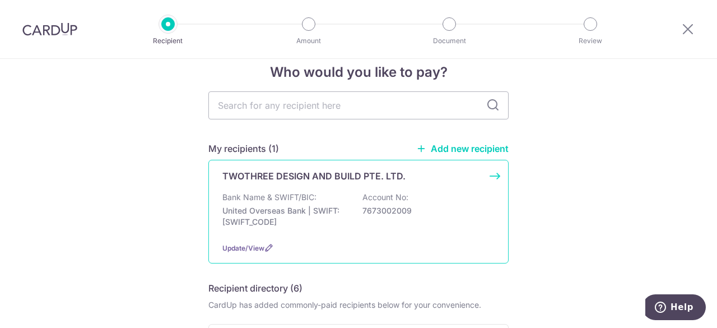
click at [488, 179] on div "TWOTHREE DESIGN AND BUILD PTE. LTD. Bank Name & SWIFT/BIC: United Overseas Bank…" at bounding box center [358, 212] width 300 height 104
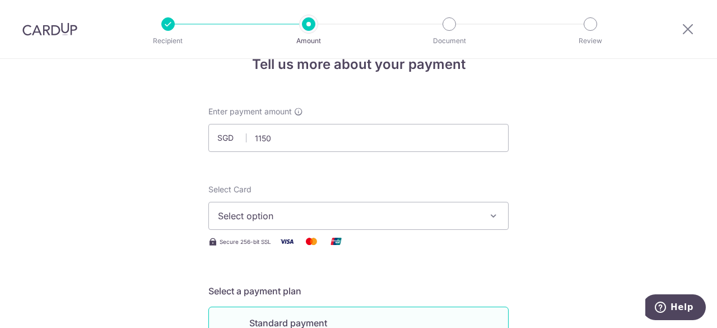
type input "1,150.00"
click at [348, 209] on span "Select option" at bounding box center [348, 215] width 261 height 13
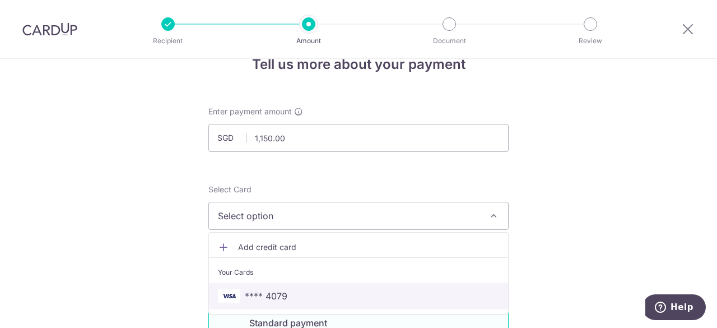
click at [319, 302] on link "**** 4079" at bounding box center [358, 295] width 299 height 27
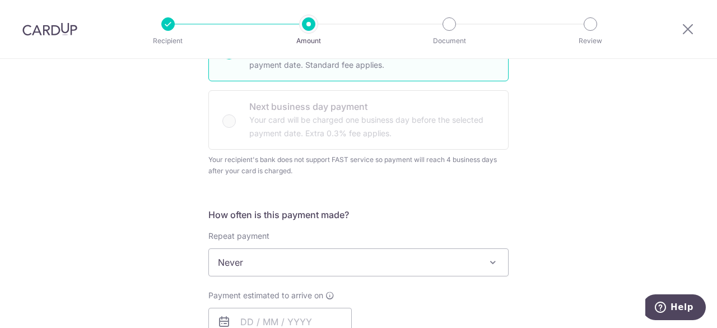
scroll to position [370, 0]
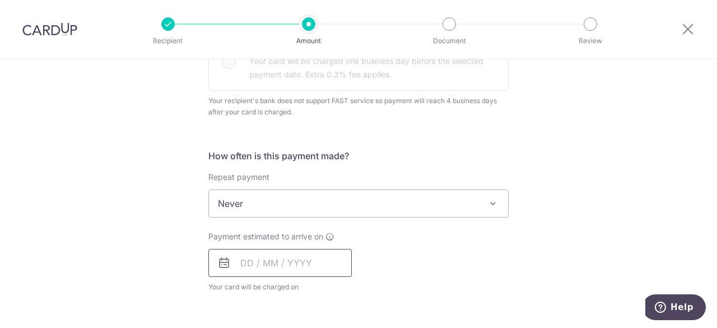
click at [288, 263] on input "text" at bounding box center [279, 263] width 143 height 28
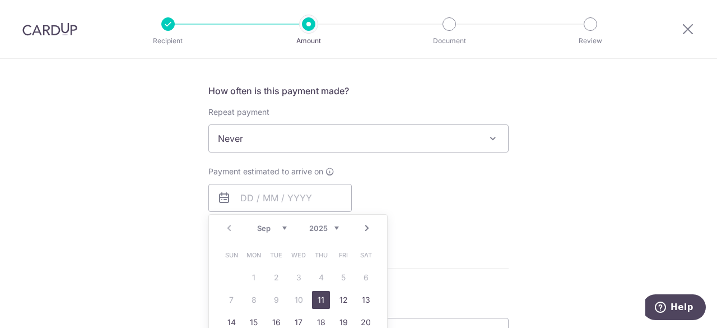
click at [314, 295] on link "11" at bounding box center [321, 300] width 18 height 18
type input "[DATE]"
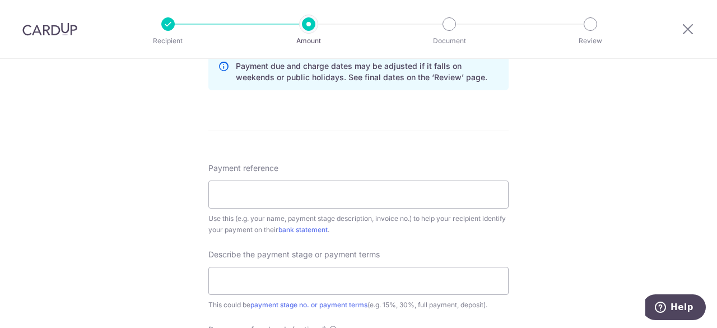
scroll to position [619, 0]
click at [319, 196] on input "Payment reference" at bounding box center [358, 194] width 300 height 28
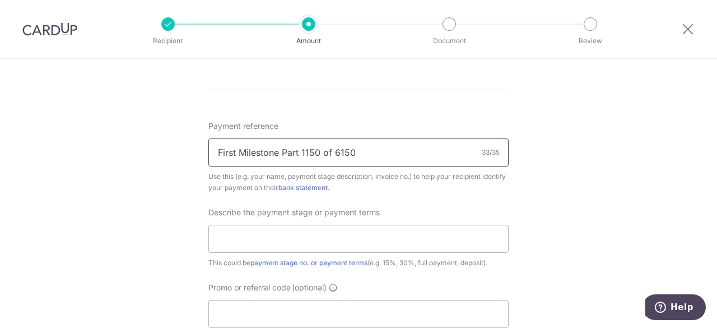
scroll to position [661, 0]
type input "First Milestone Part 1150 of 6150"
click at [414, 236] on input "text" at bounding box center [358, 238] width 300 height 28
type input "F"
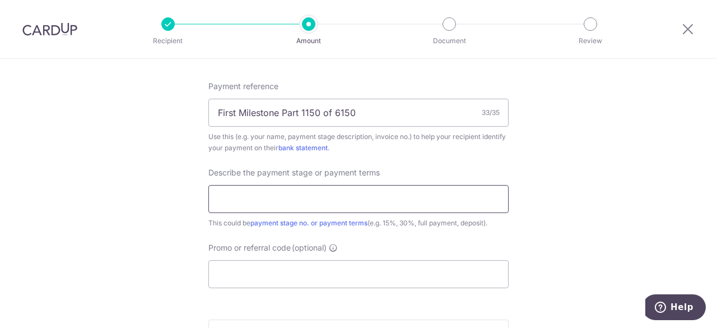
scroll to position [701, 0]
click at [385, 266] on input "Promo or referral code (optional)" at bounding box center [358, 273] width 300 height 28
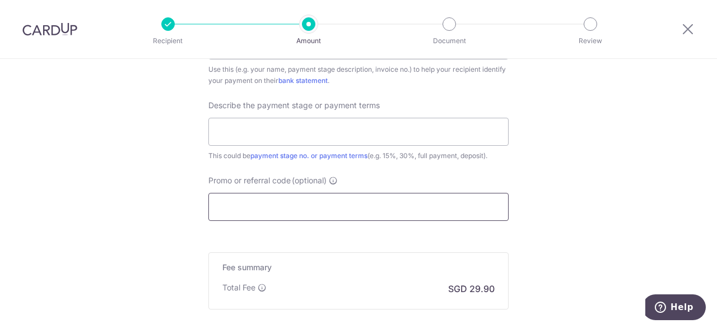
paste input "OFF225"
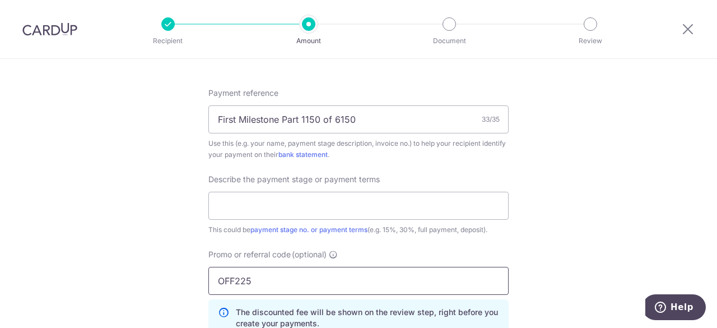
scroll to position [696, 0]
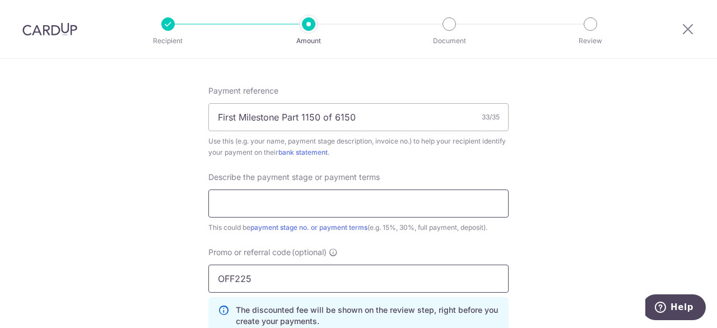
type input "OFF225"
click at [425, 207] on input "text" at bounding box center [358, 203] width 300 height 28
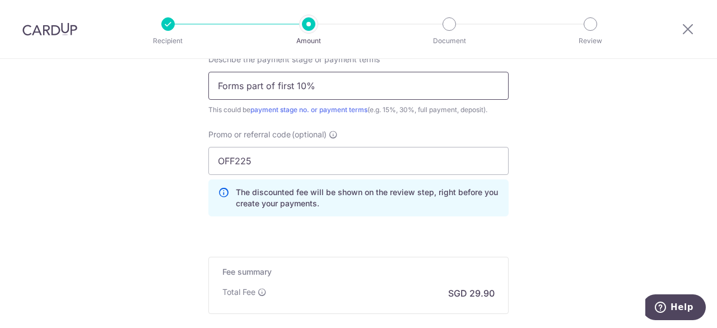
scroll to position [907, 0]
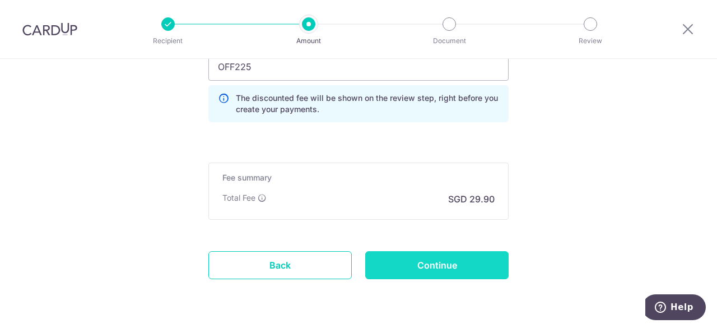
type input "Forms part of first 10%"
click at [426, 251] on input "Continue" at bounding box center [436, 265] width 143 height 28
type input "Create Schedule"
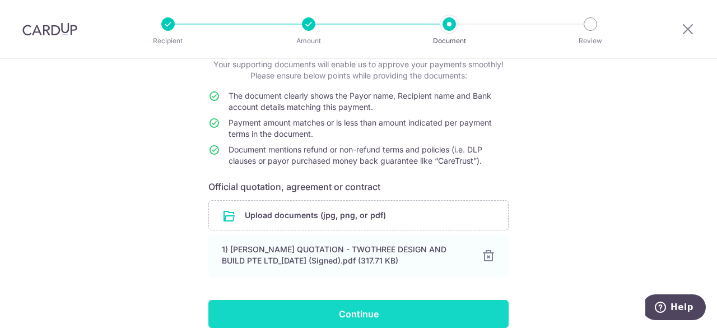
click at [414, 307] on input "Continue" at bounding box center [358, 314] width 300 height 28
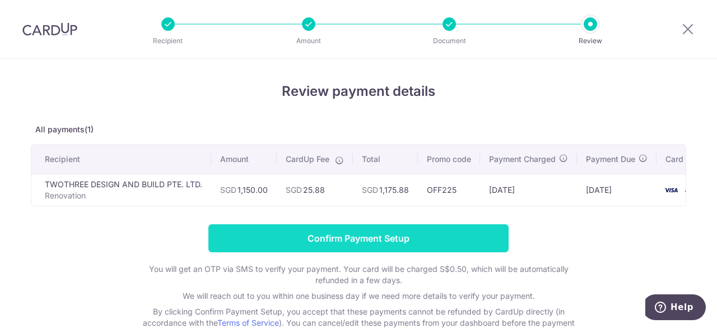
click at [392, 234] on input "Confirm Payment Setup" at bounding box center [358, 238] width 300 height 28
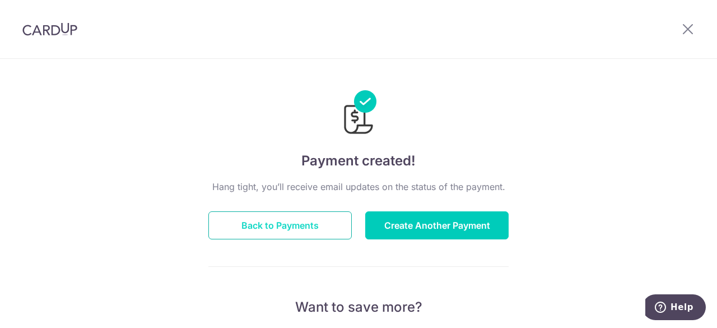
click at [328, 224] on button "Back to Payments" at bounding box center [279, 225] width 143 height 28
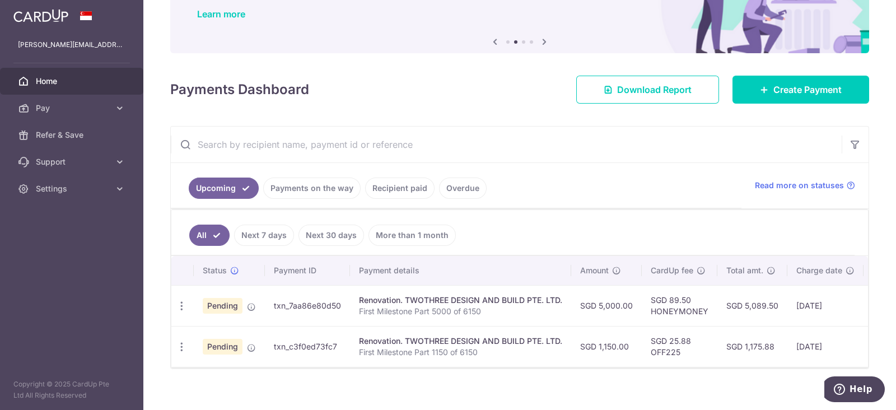
scroll to position [89, 0]
